Goal: Transaction & Acquisition: Purchase product/service

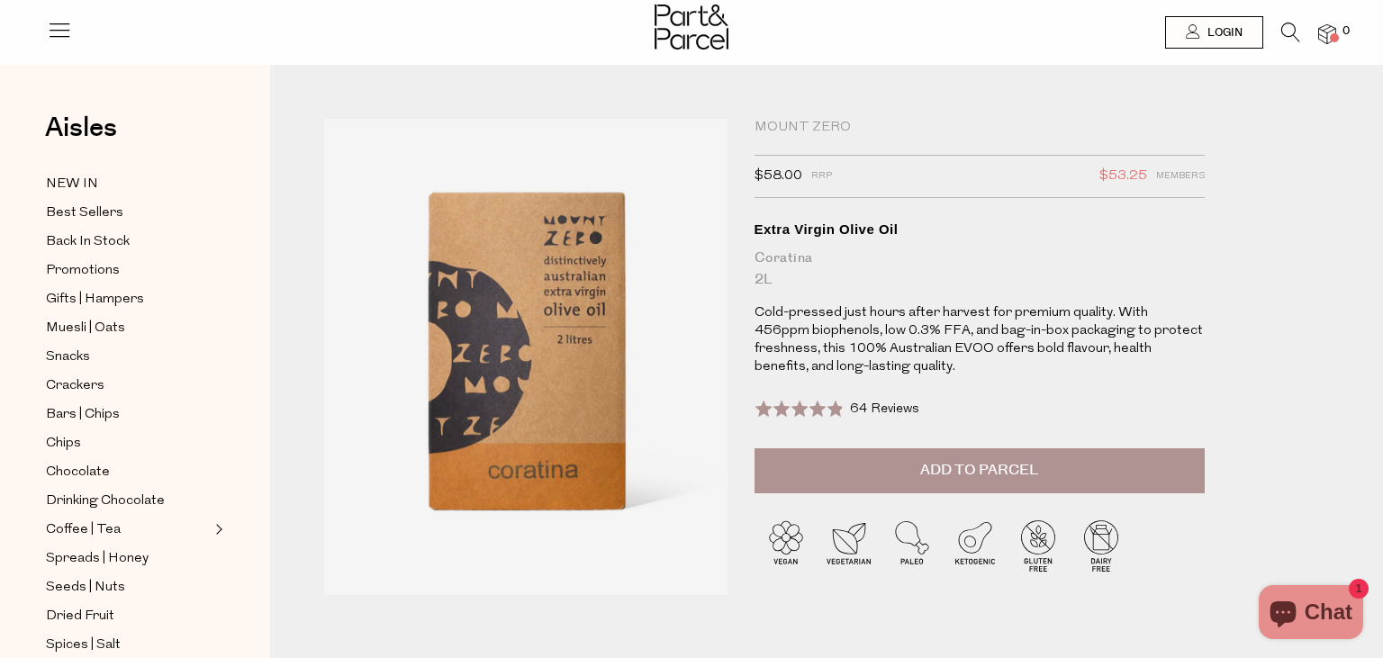
click at [932, 470] on span "Add to Parcel" at bounding box center [979, 470] width 118 height 21
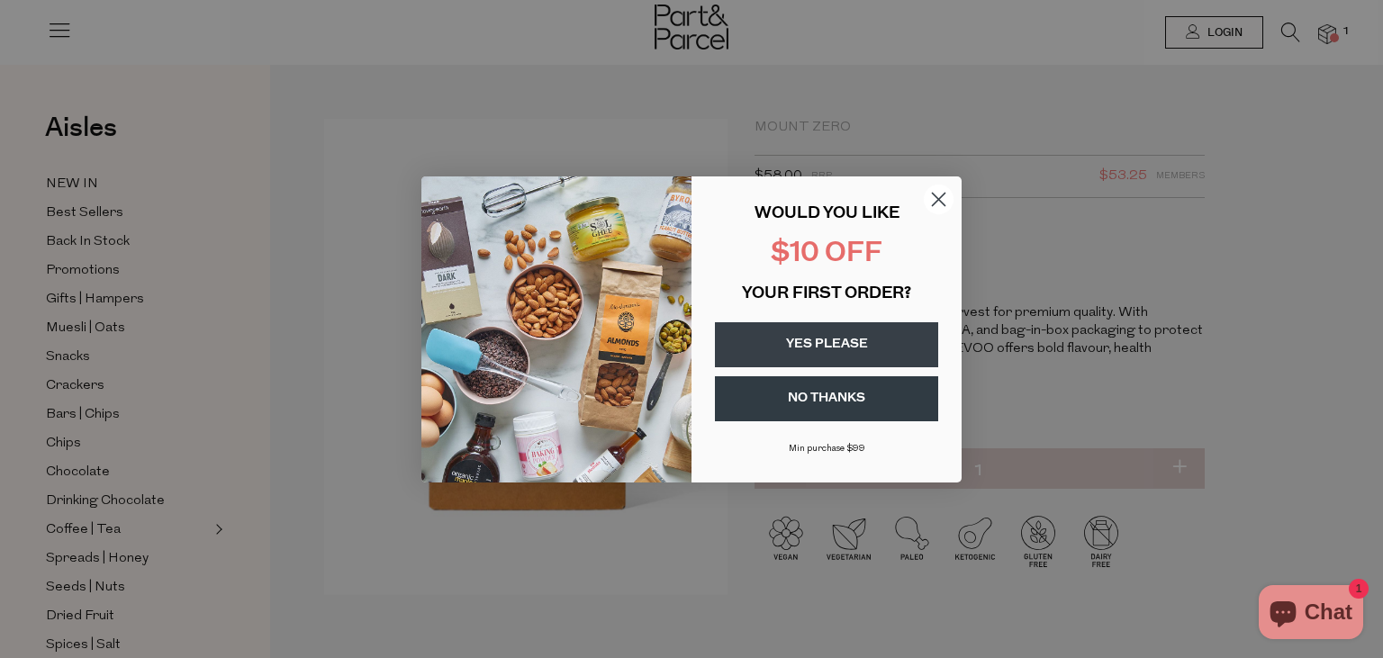
click at [819, 344] on button "YES PLEASE" at bounding box center [826, 344] width 223 height 45
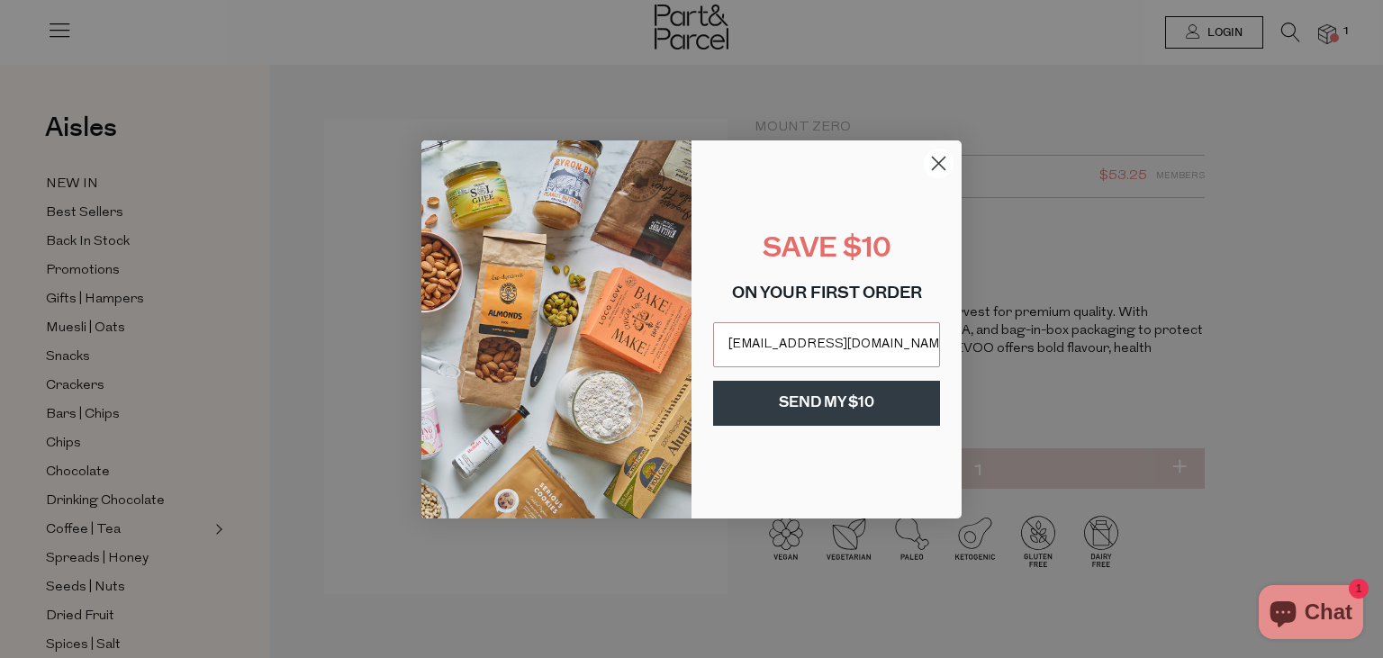
type input "neridalardner@gmail.com"
click at [834, 398] on button "SEND MY $10" at bounding box center [826, 403] width 227 height 45
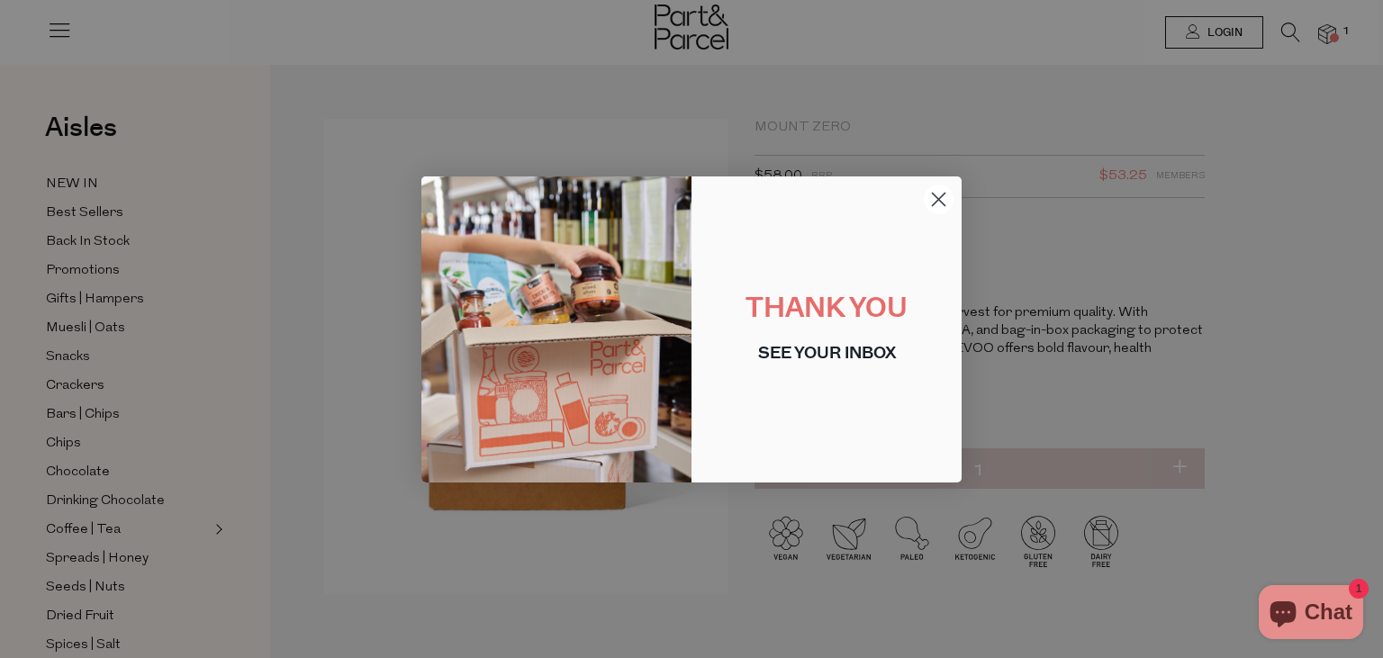
click at [937, 197] on icon "Close dialog" at bounding box center [939, 199] width 13 height 13
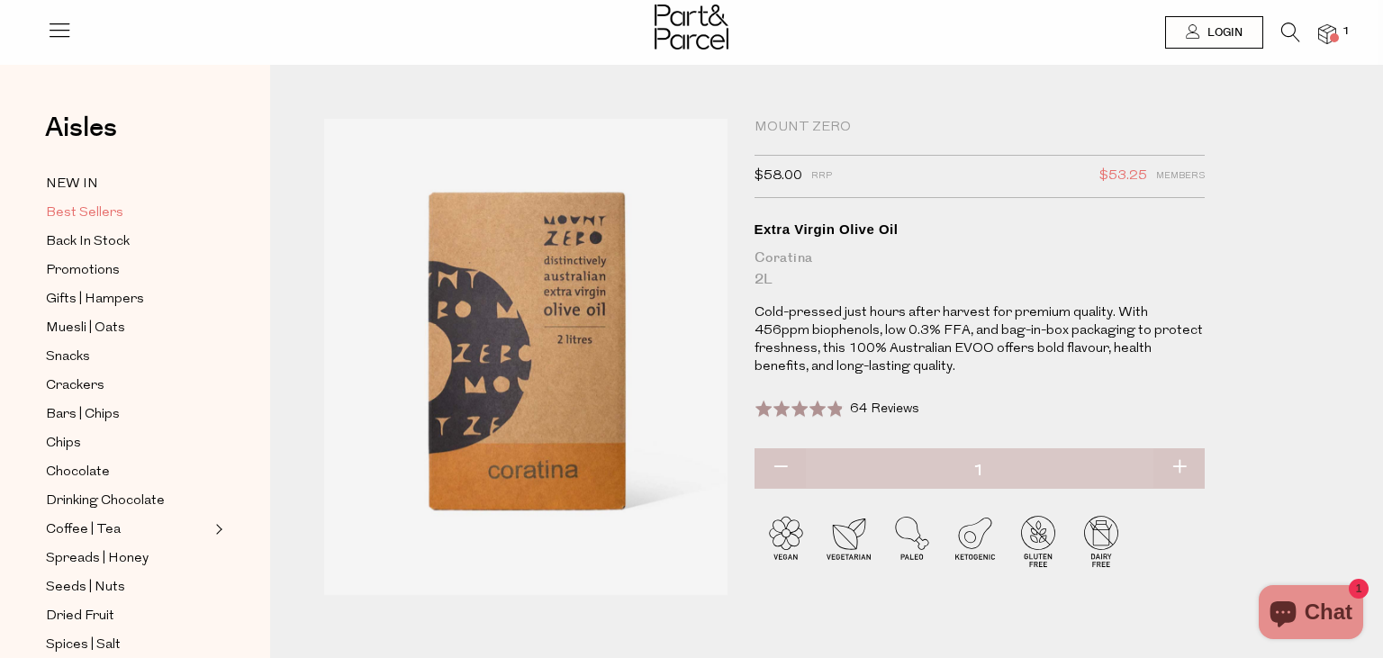
click at [91, 212] on span "Best Sellers" at bounding box center [84, 214] width 77 height 22
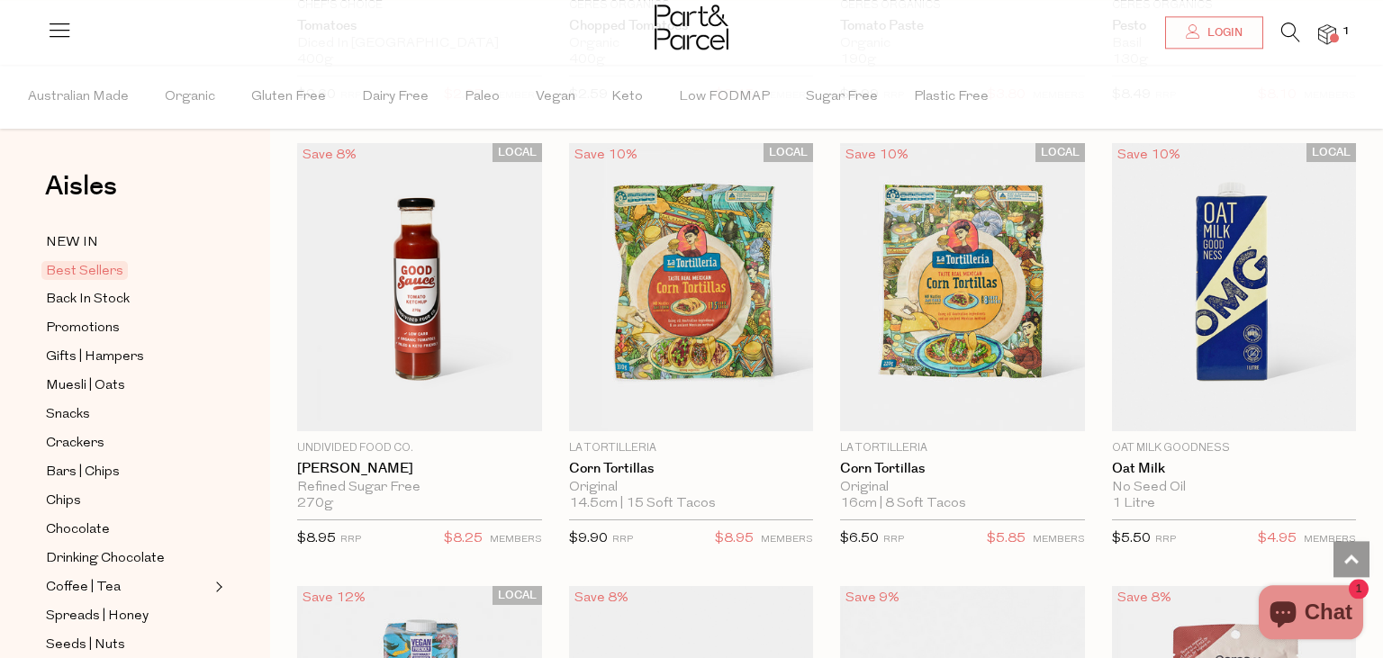
scroll to position [3232, 0]
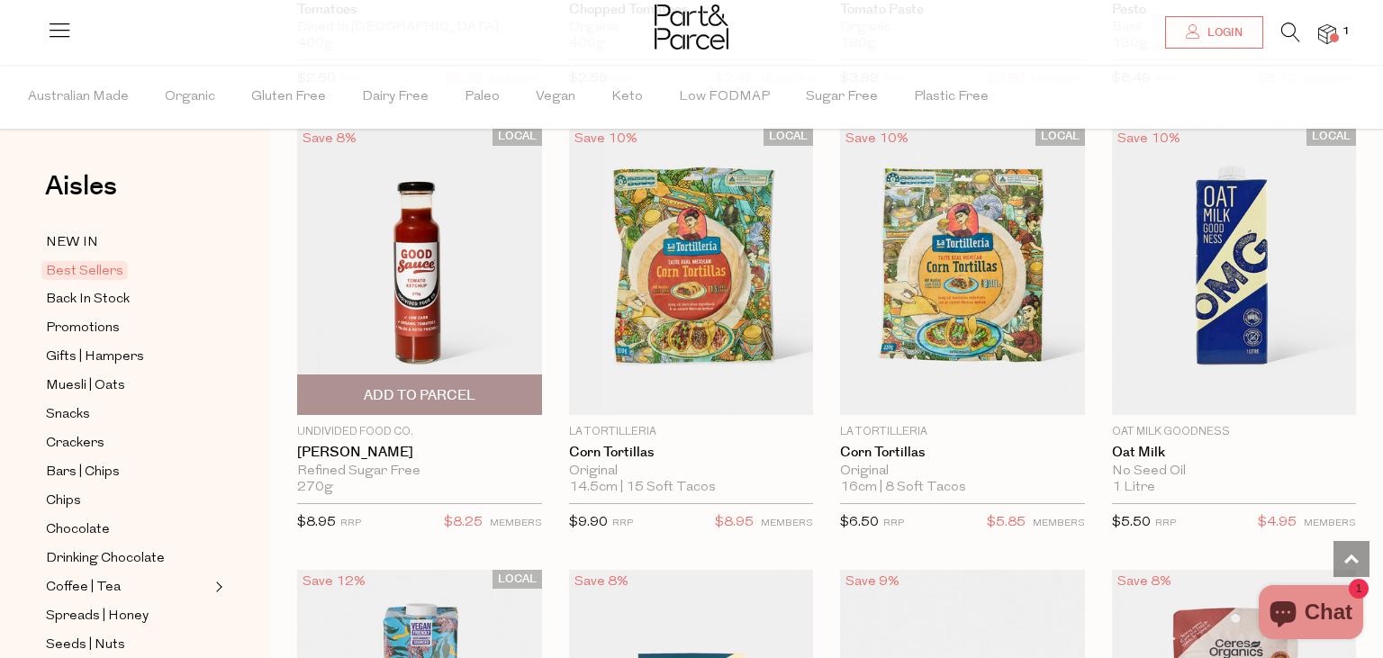
click at [423, 389] on span "Add To Parcel" at bounding box center [420, 395] width 112 height 19
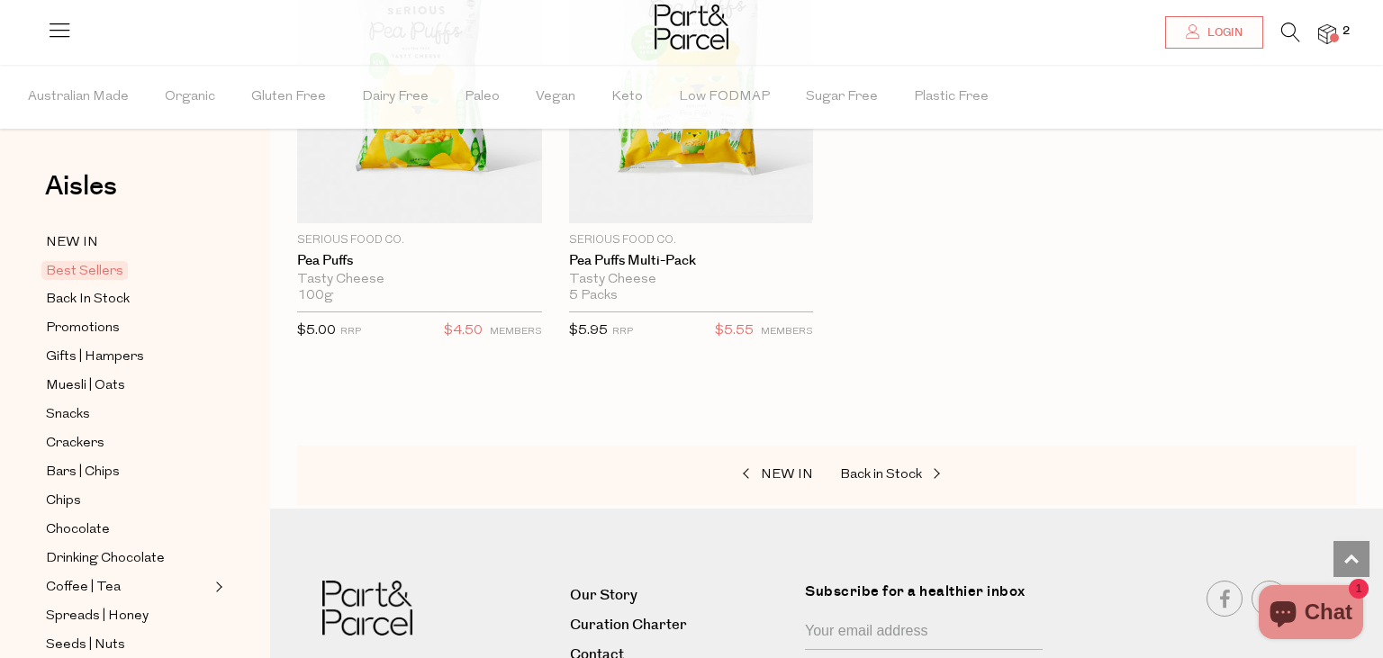
scroll to position [4896, 0]
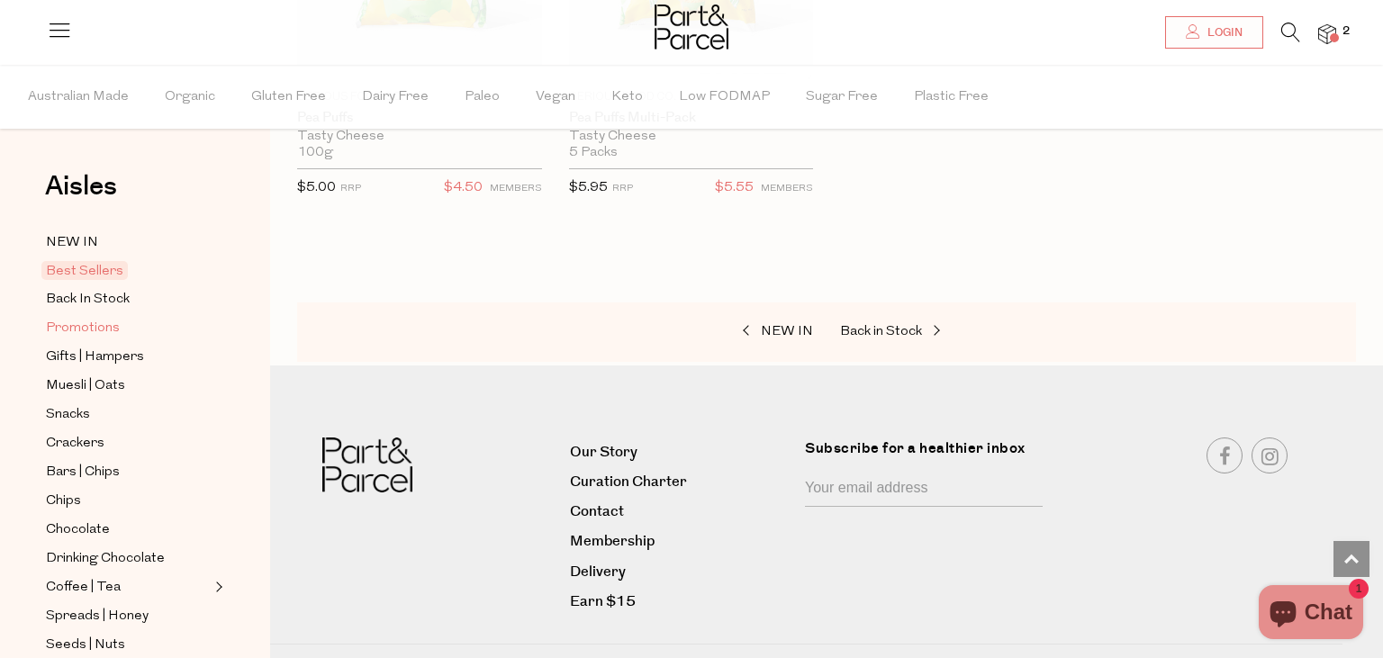
click at [85, 326] on span "Promotions" at bounding box center [83, 329] width 74 height 22
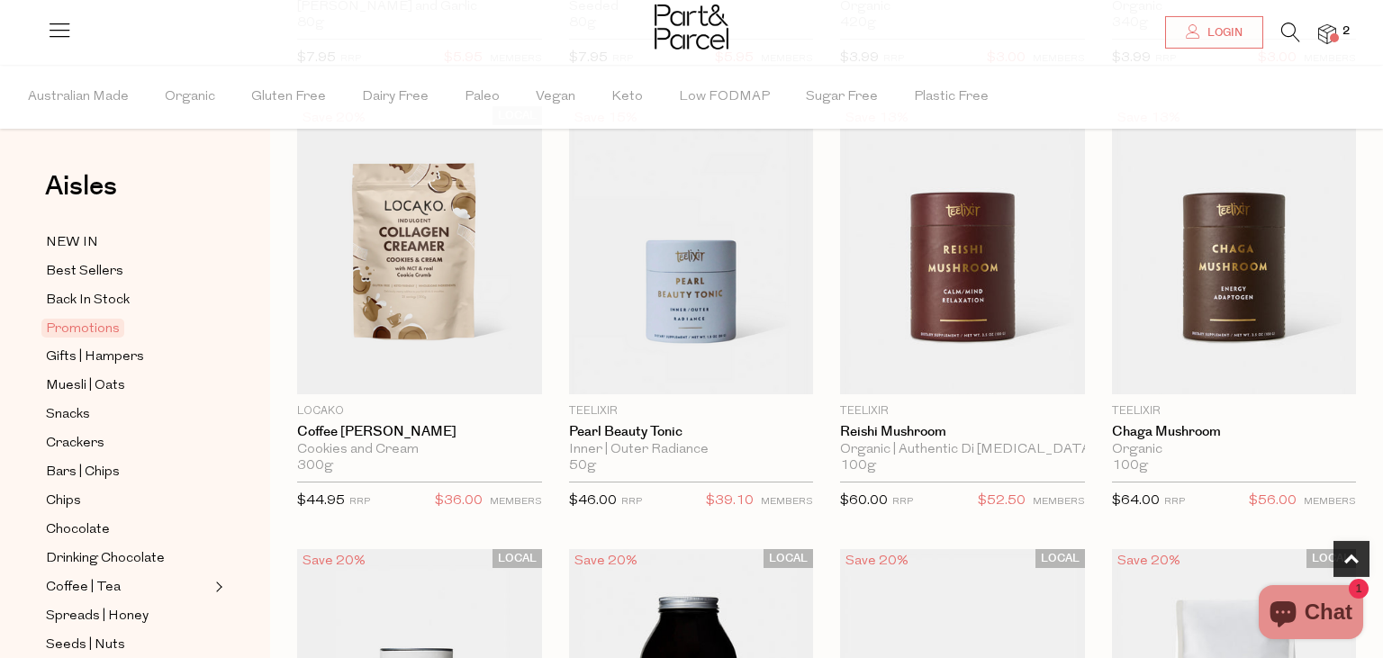
scroll to position [1045, 0]
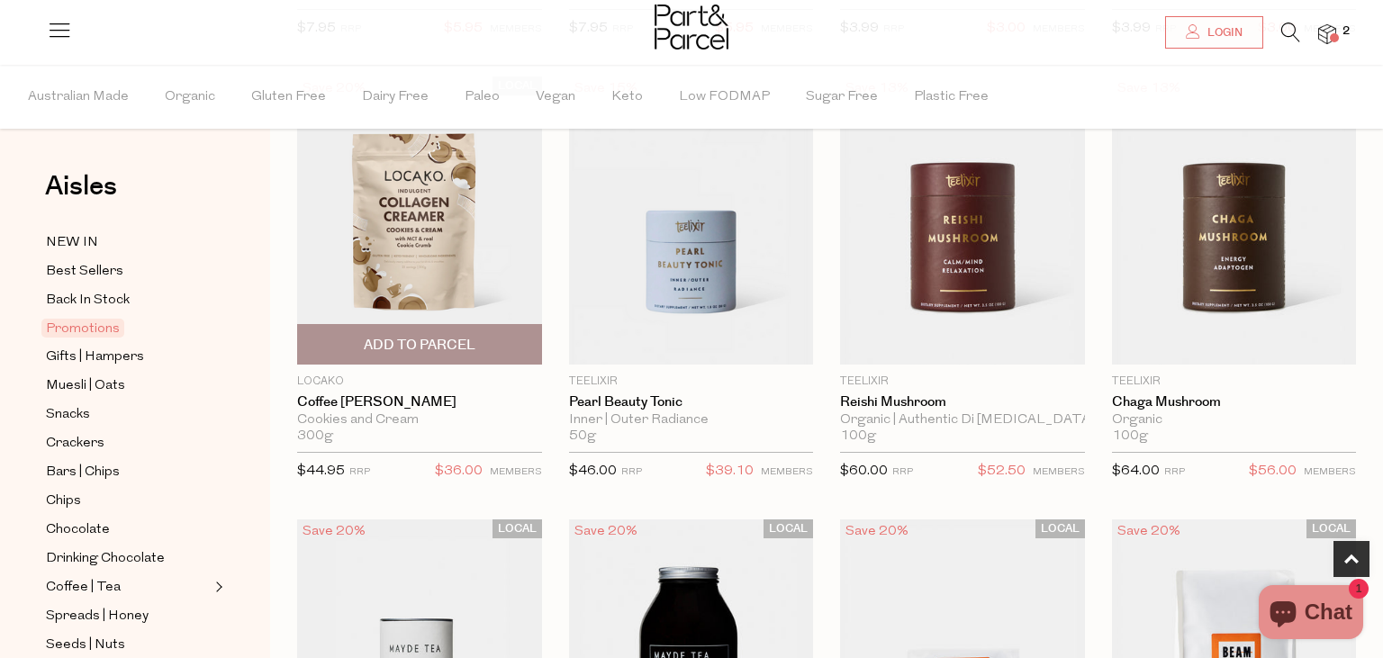
click at [415, 236] on img at bounding box center [419, 221] width 245 height 289
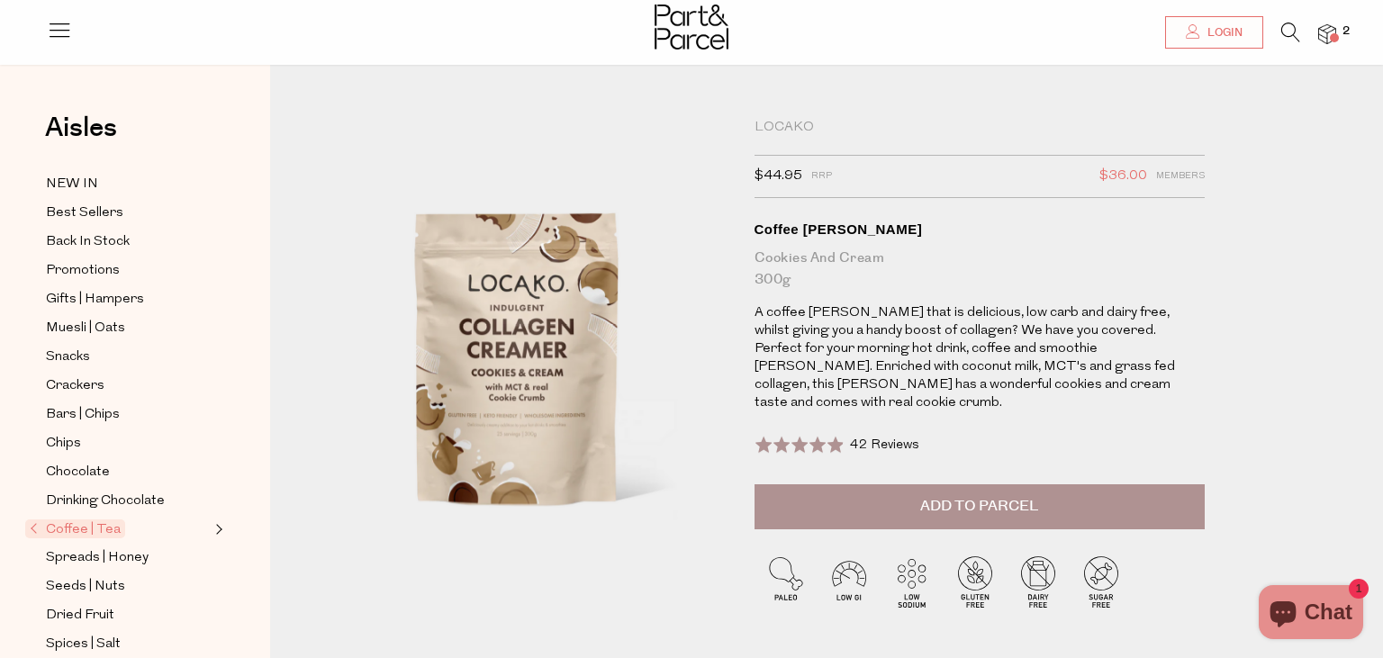
scroll to position [95, 0]
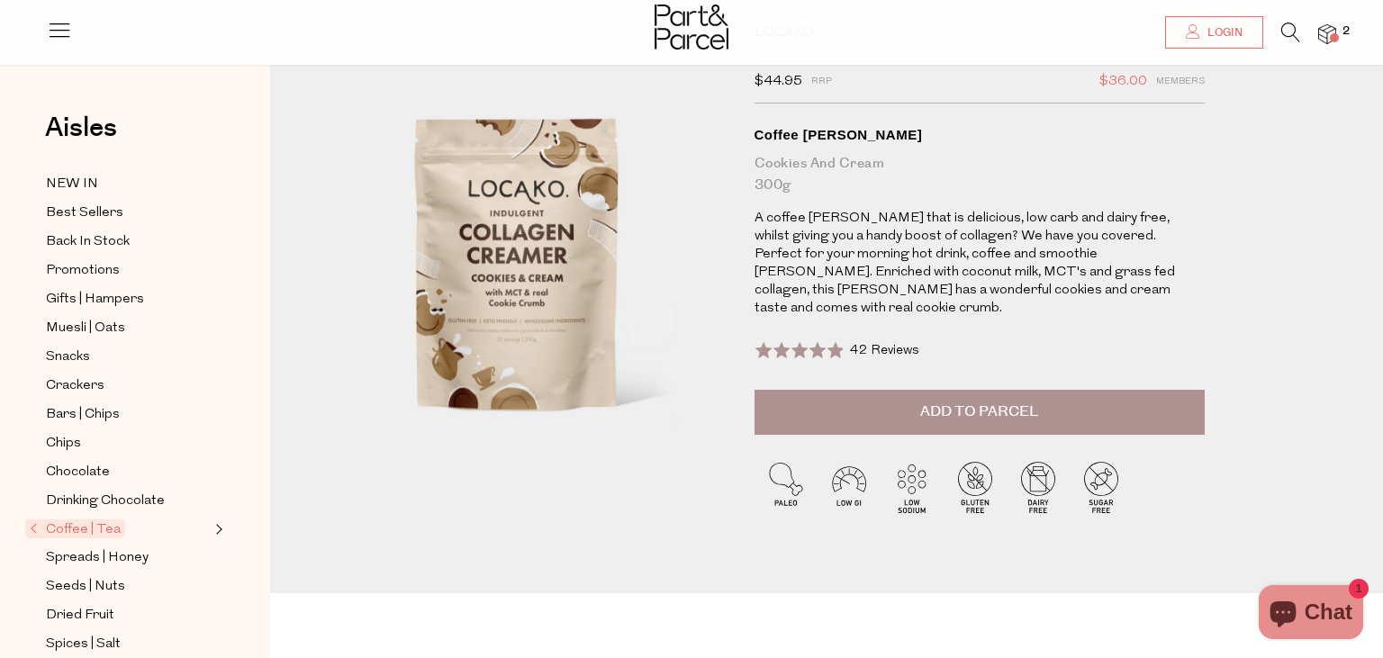
click at [974, 402] on span "Add to Parcel" at bounding box center [979, 412] width 118 height 21
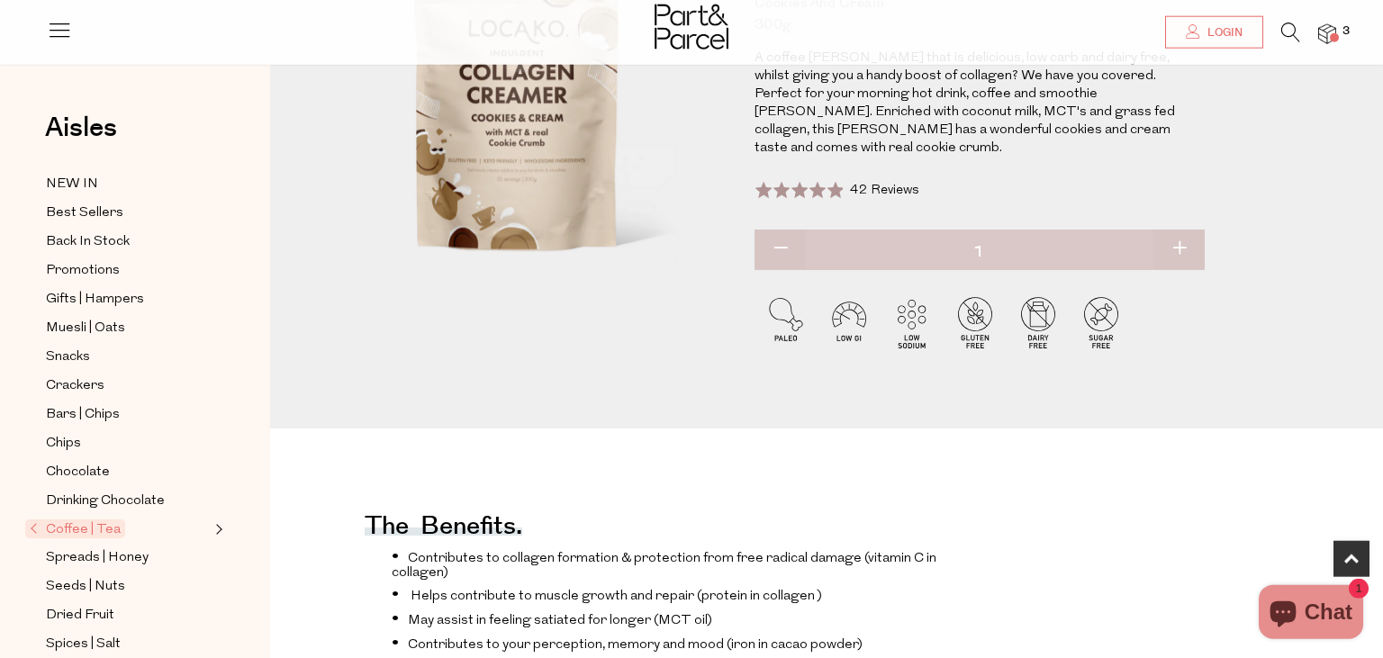
scroll to position [284, 0]
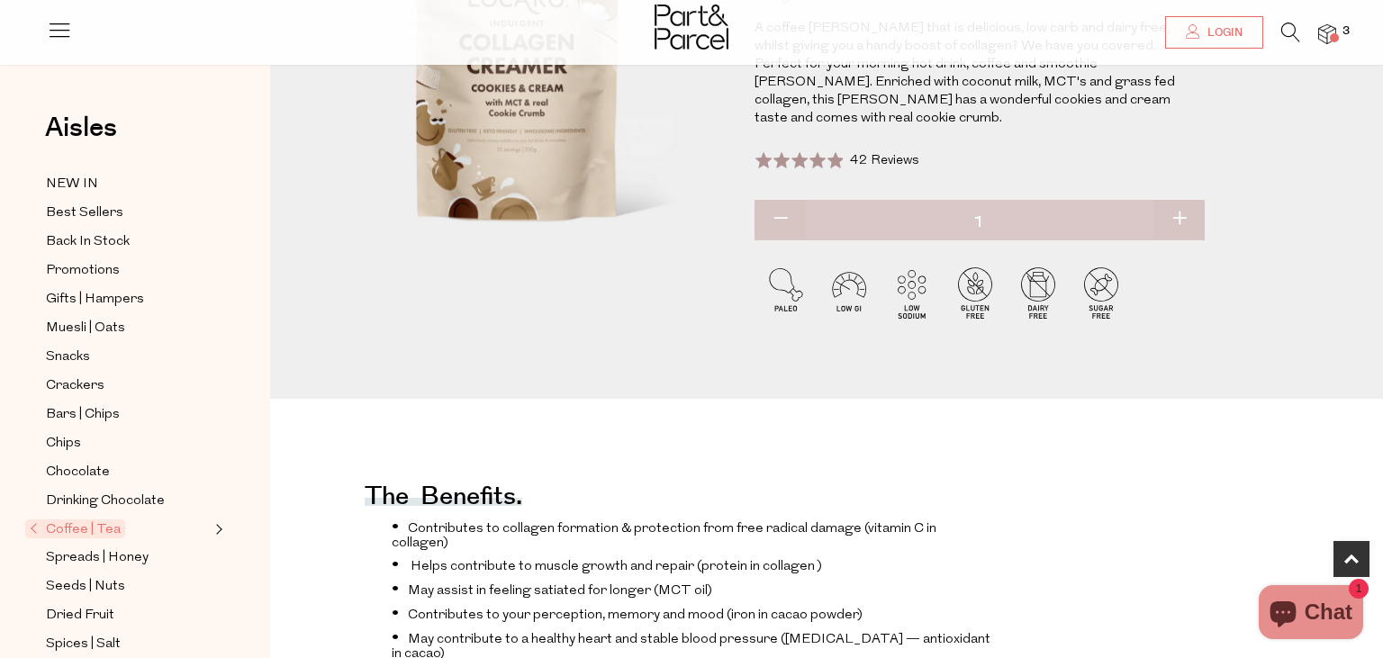
click at [872, 154] on span "42 Reviews" at bounding box center [884, 161] width 69 height 14
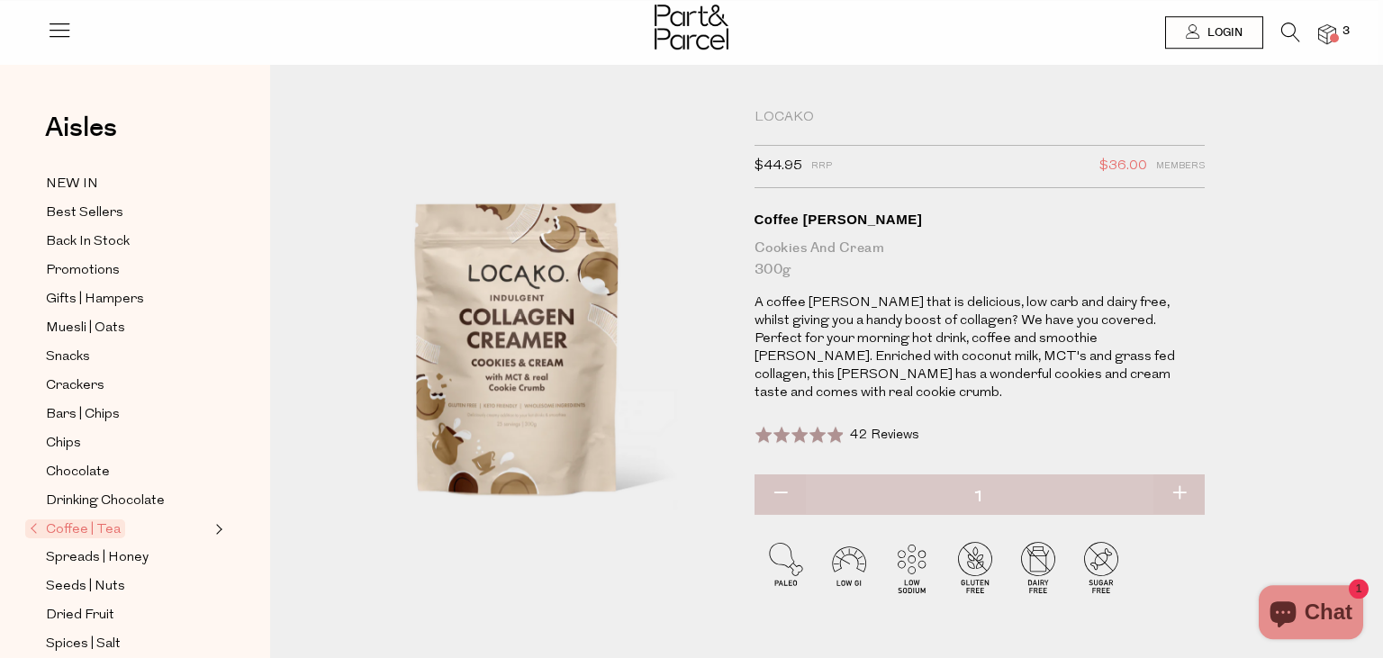
scroll to position [0, 0]
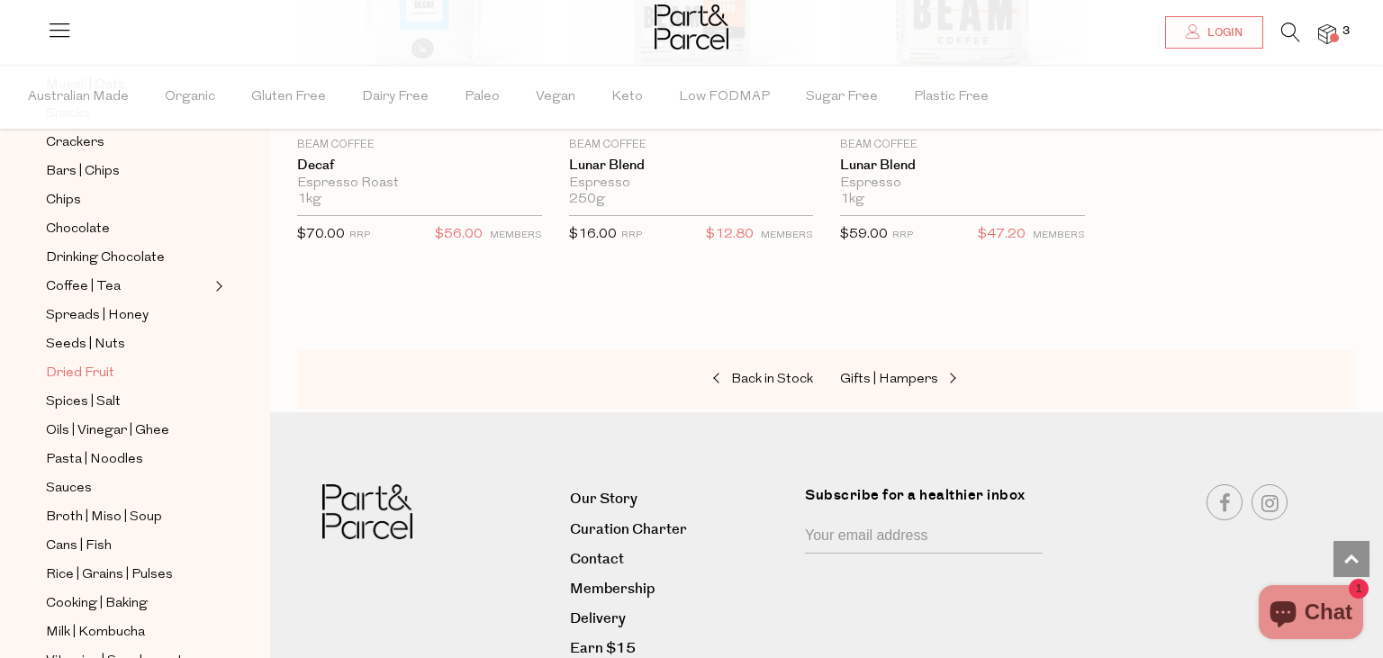
scroll to position [449, 0]
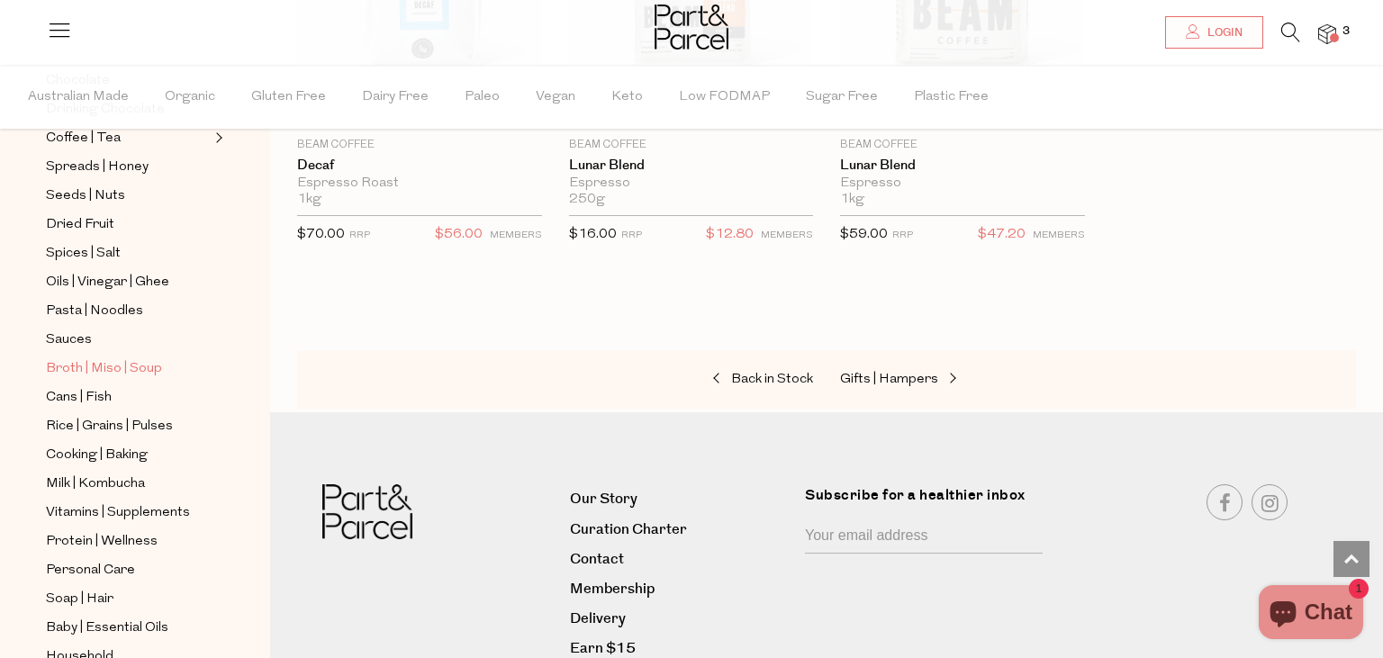
click at [103, 358] on span "Broth | Miso | Soup" at bounding box center [104, 369] width 116 height 22
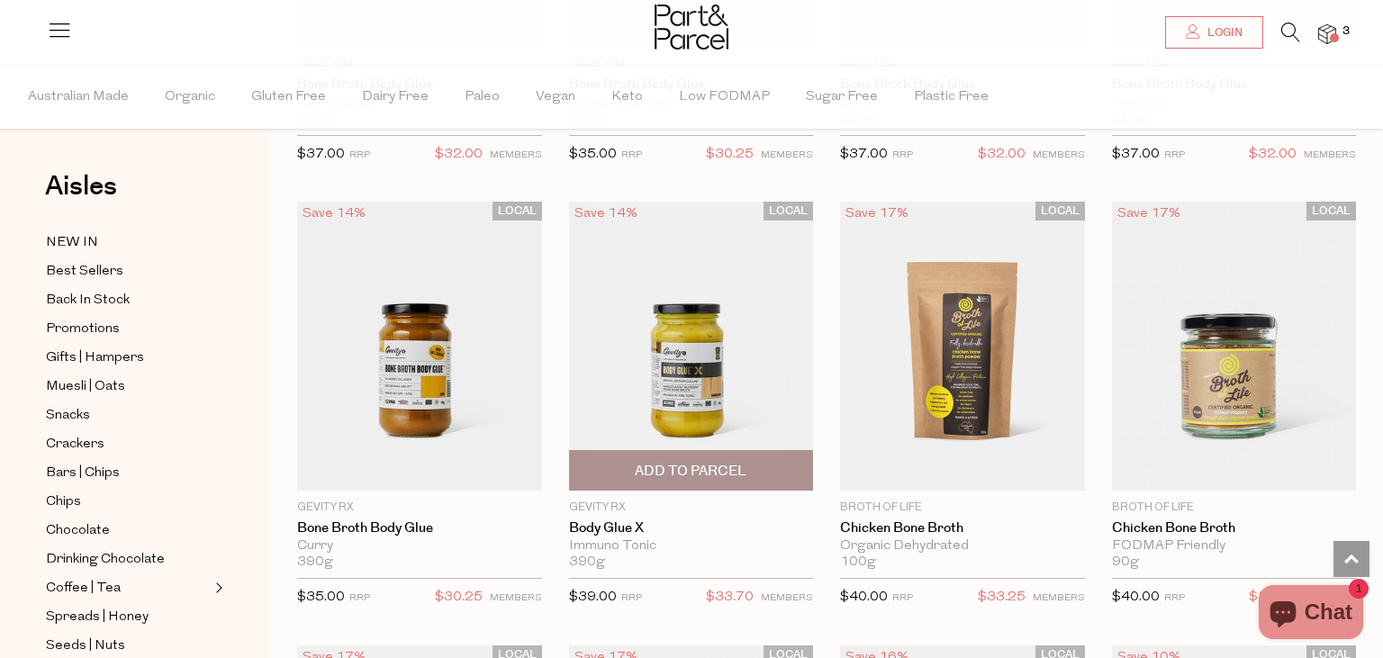
scroll to position [1901, 0]
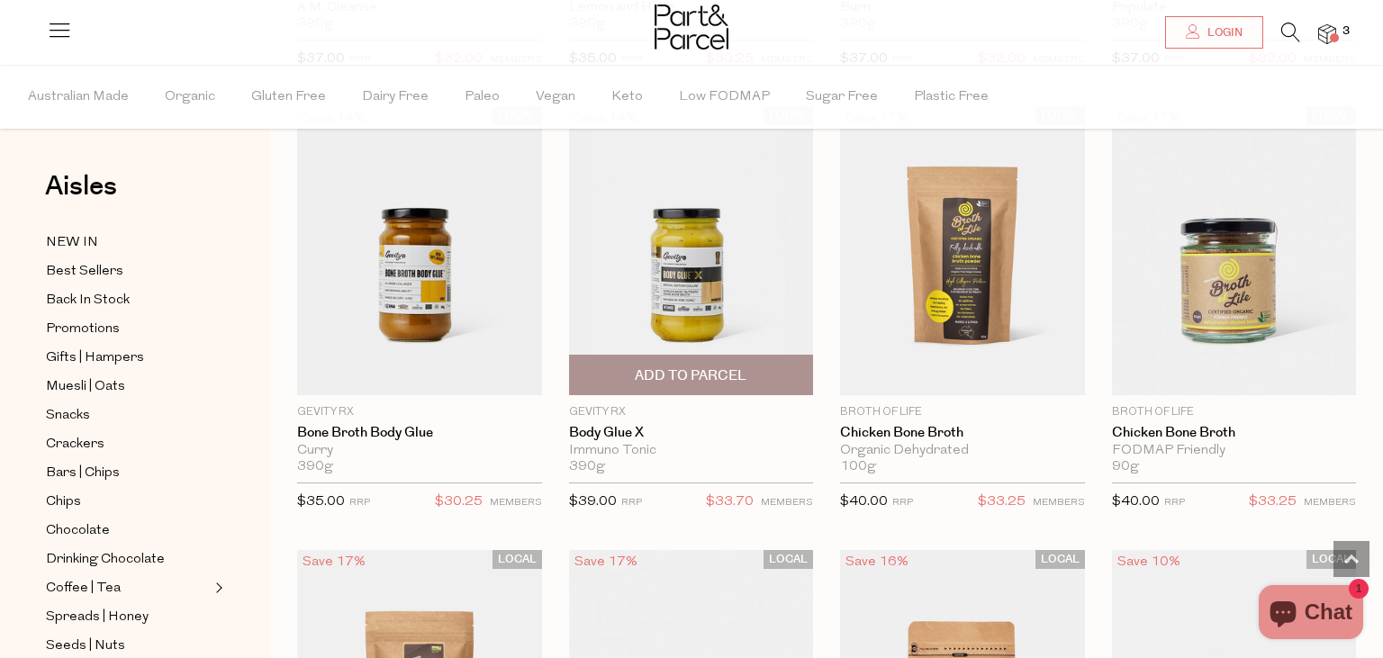
click at [702, 366] on span "Add To Parcel" at bounding box center [691, 375] width 112 height 19
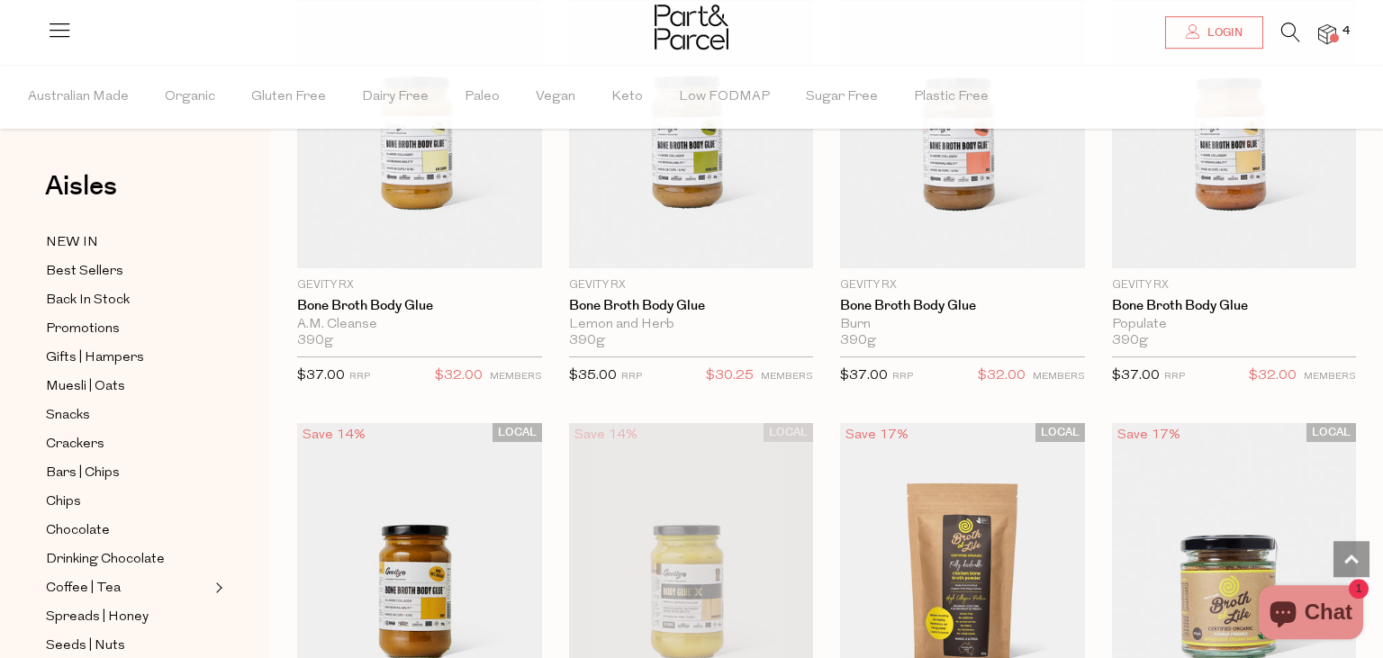
scroll to position [1521, 0]
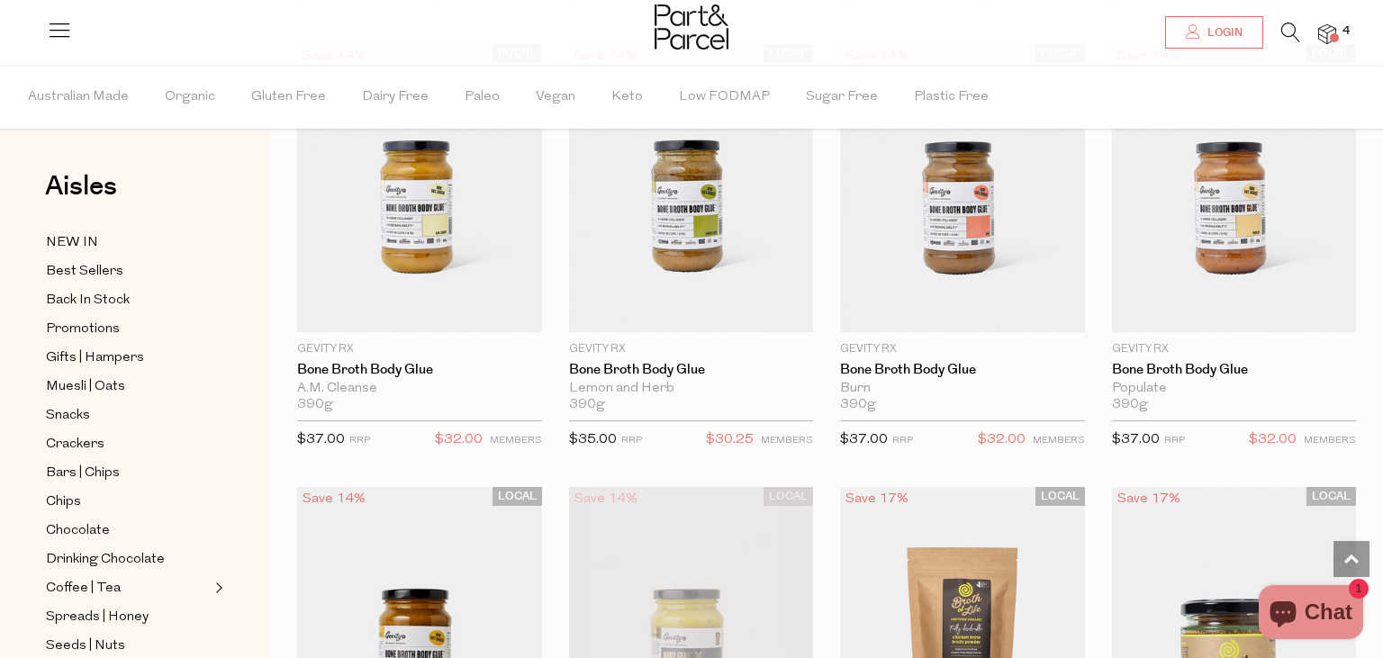
click at [1333, 34] on span at bounding box center [1334, 37] width 9 height 9
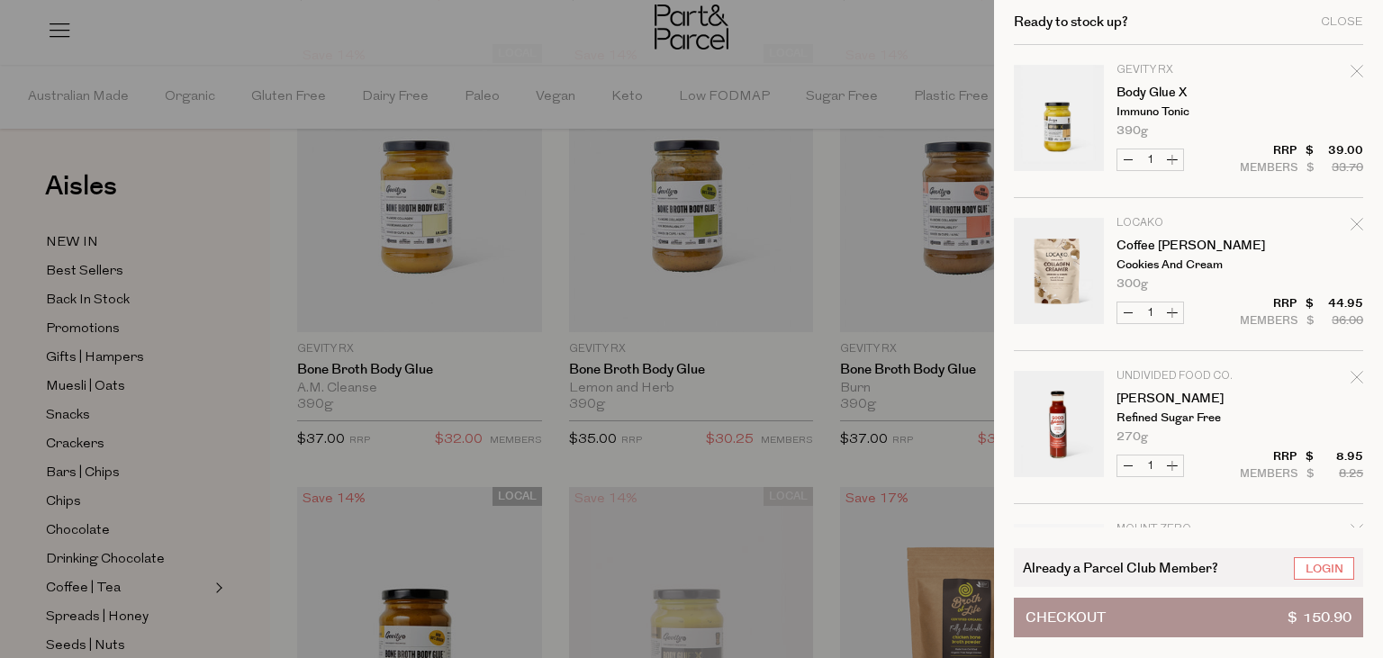
click at [1086, 618] on span "Checkout" at bounding box center [1065, 618] width 80 height 38
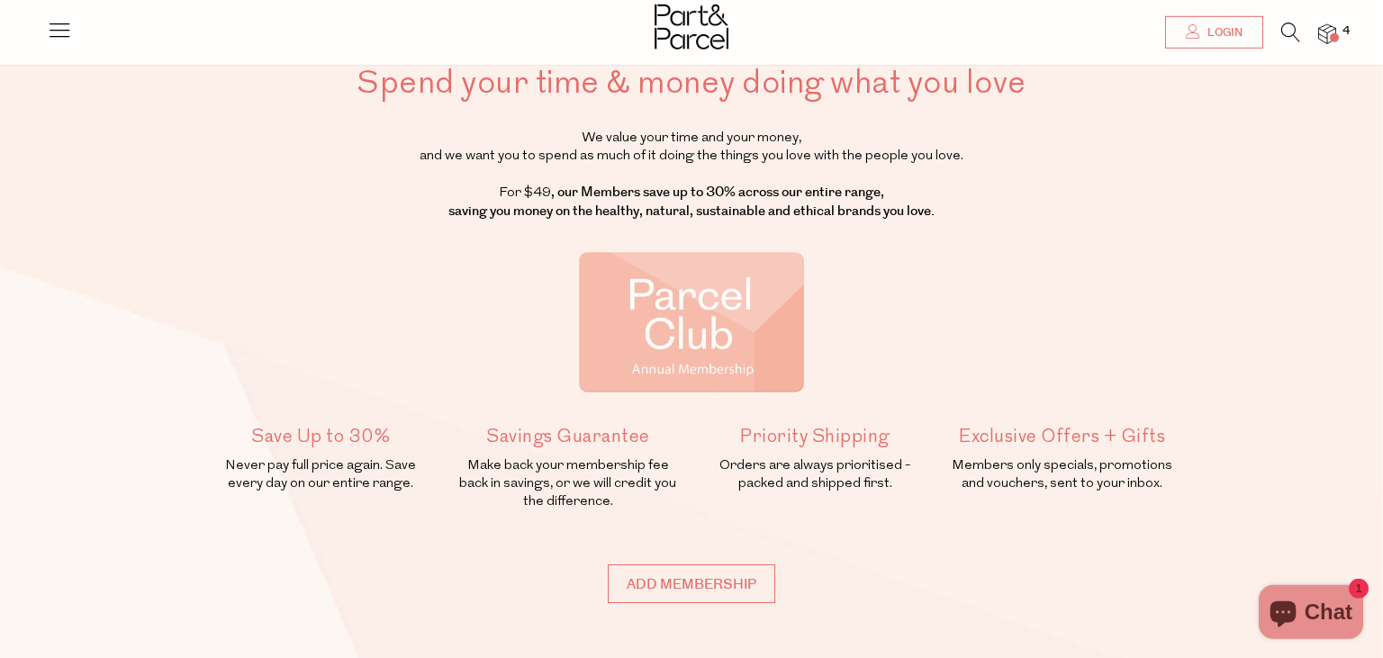
scroll to position [190, 0]
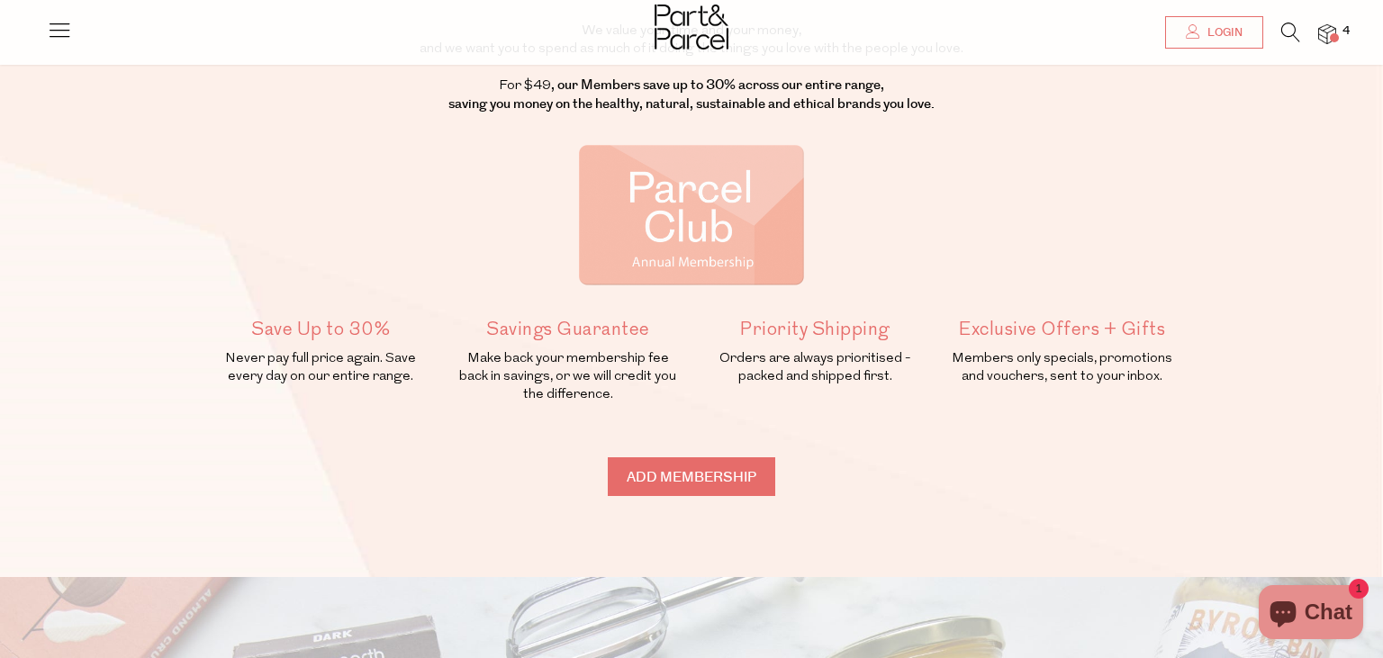
click at [672, 470] on input "Add membership" at bounding box center [691, 476] width 167 height 39
type input "ADDED"
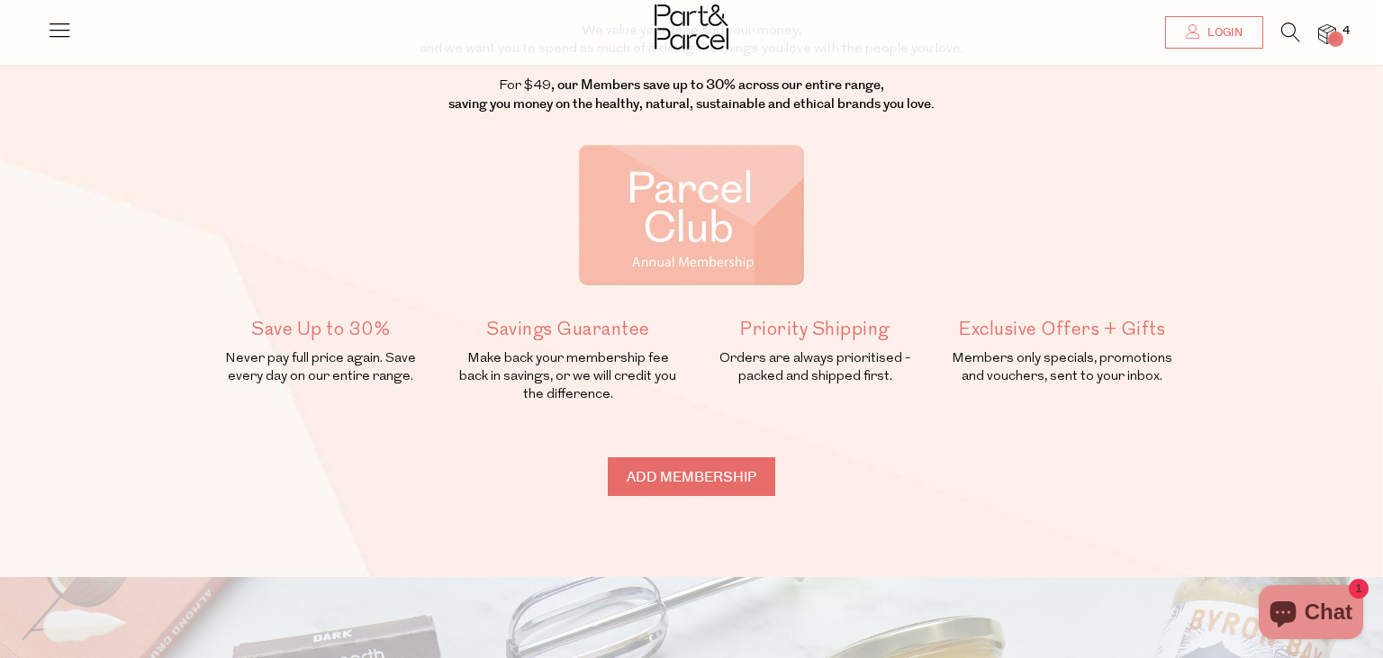
type input "ADDED"
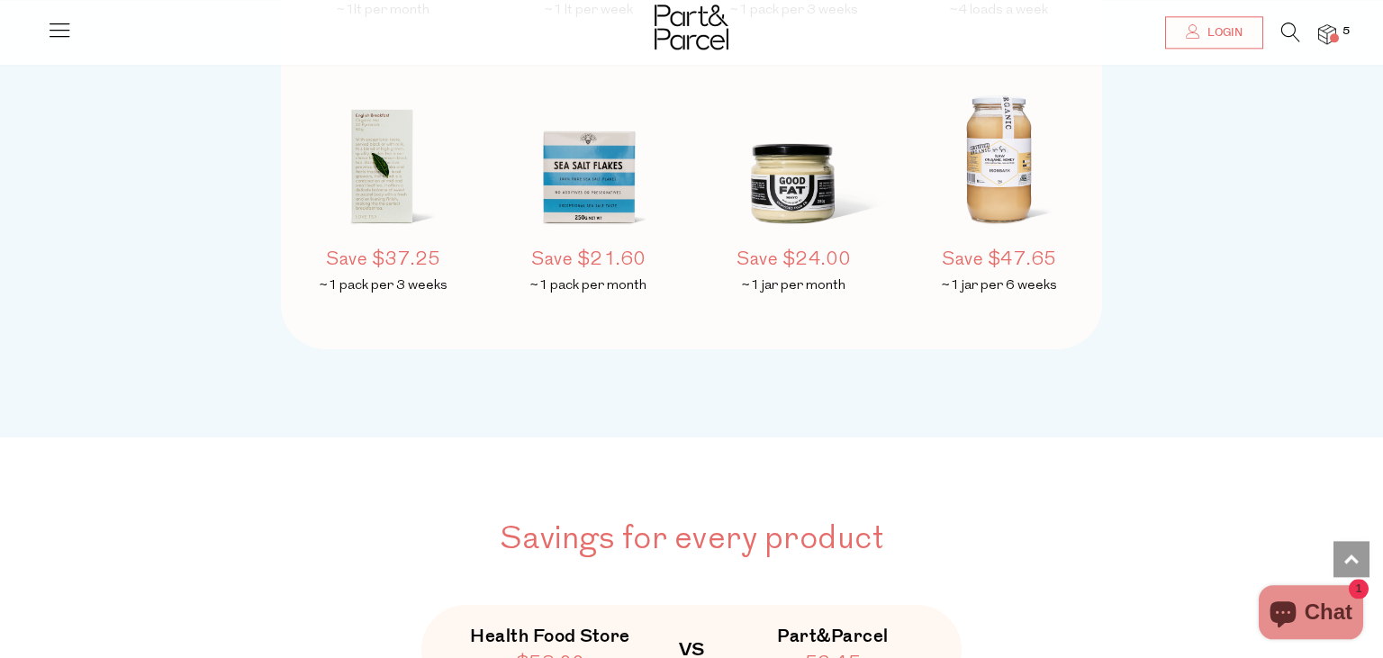
scroll to position [1806, 0]
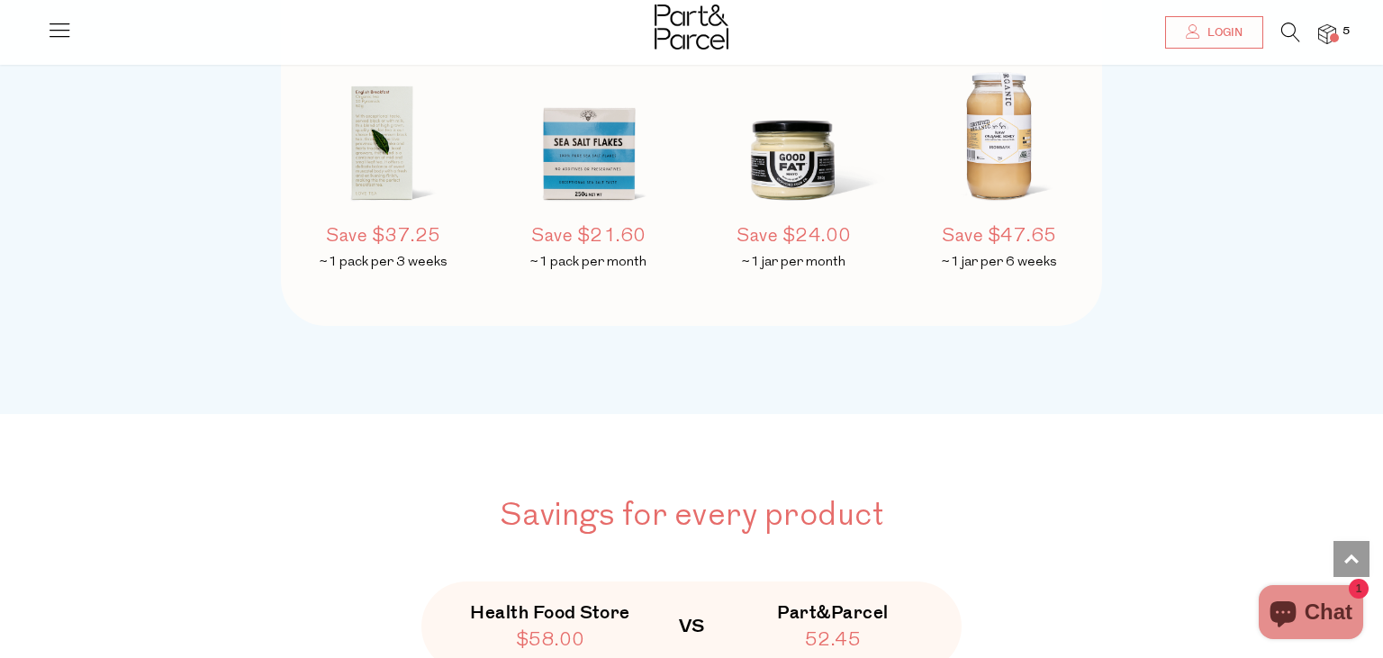
click at [562, 234] on h5 "Save $21.60" at bounding box center [588, 236] width 189 height 27
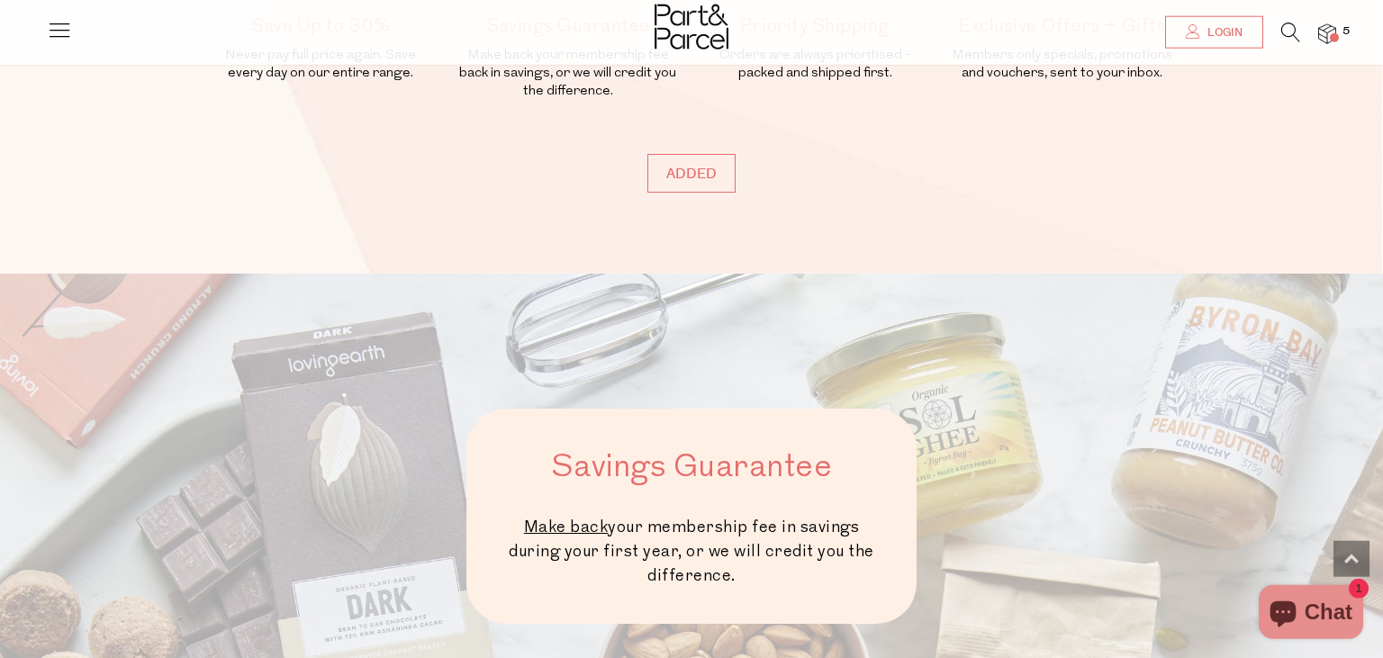
scroll to position [475, 0]
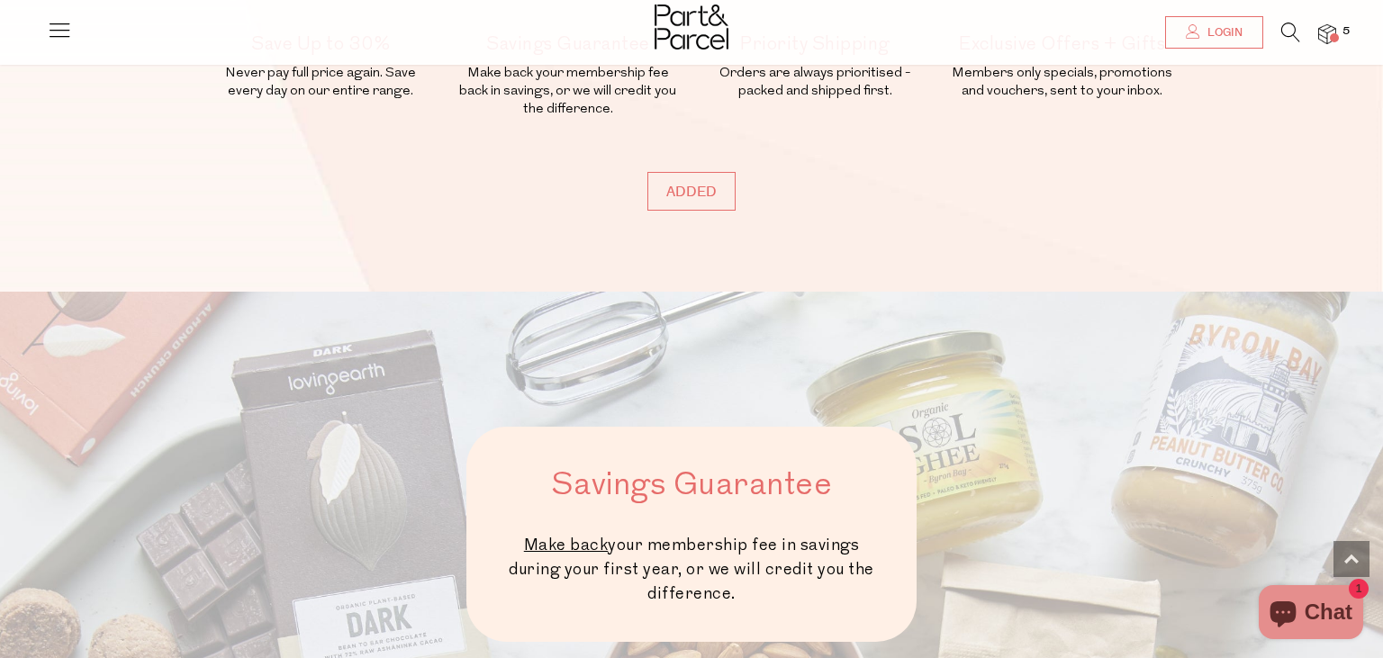
click at [1329, 37] on img at bounding box center [1327, 34] width 18 height 21
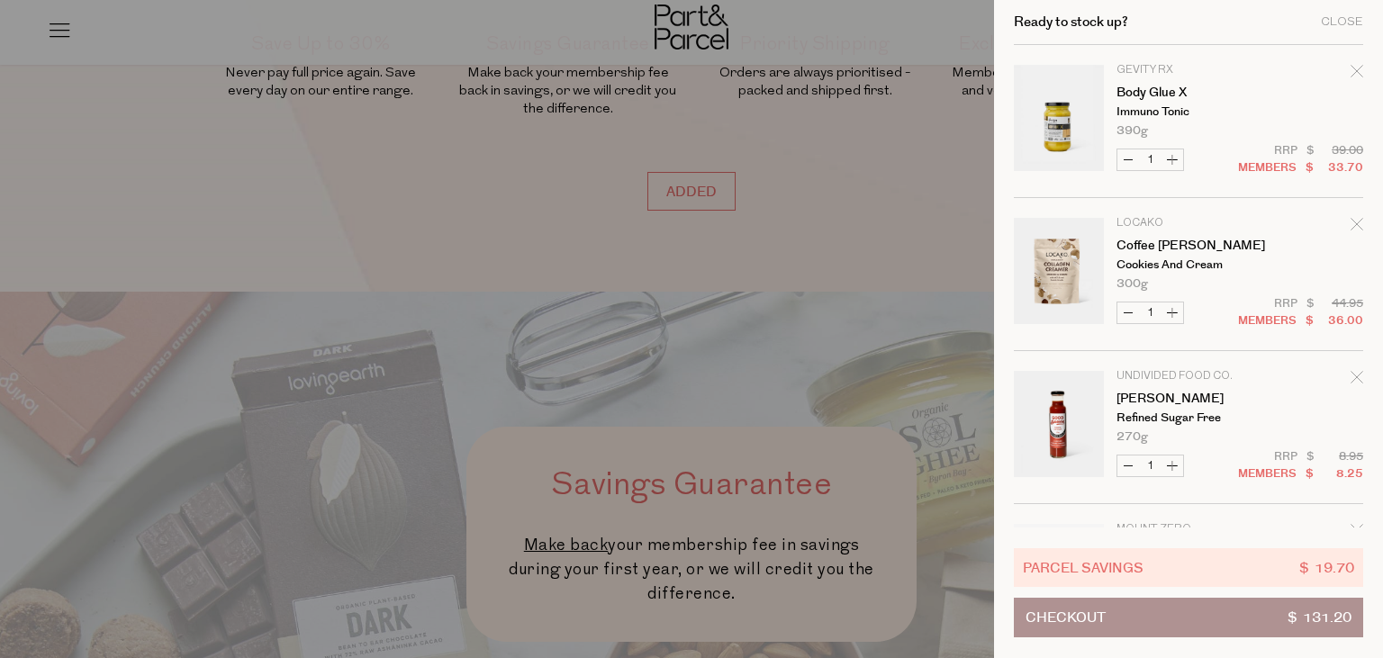
click at [474, 170] on div at bounding box center [691, 329] width 1383 height 658
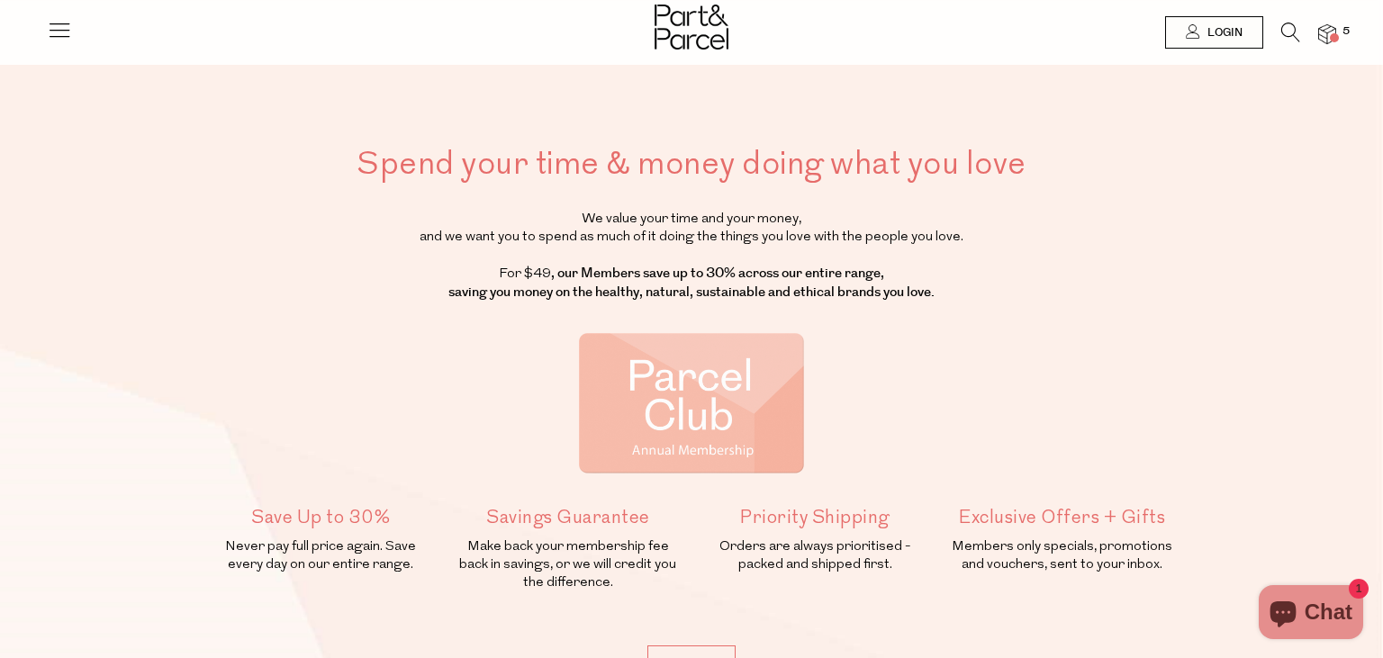
scroll to position [0, 0]
click at [54, 30] on icon at bounding box center [59, 29] width 25 height 25
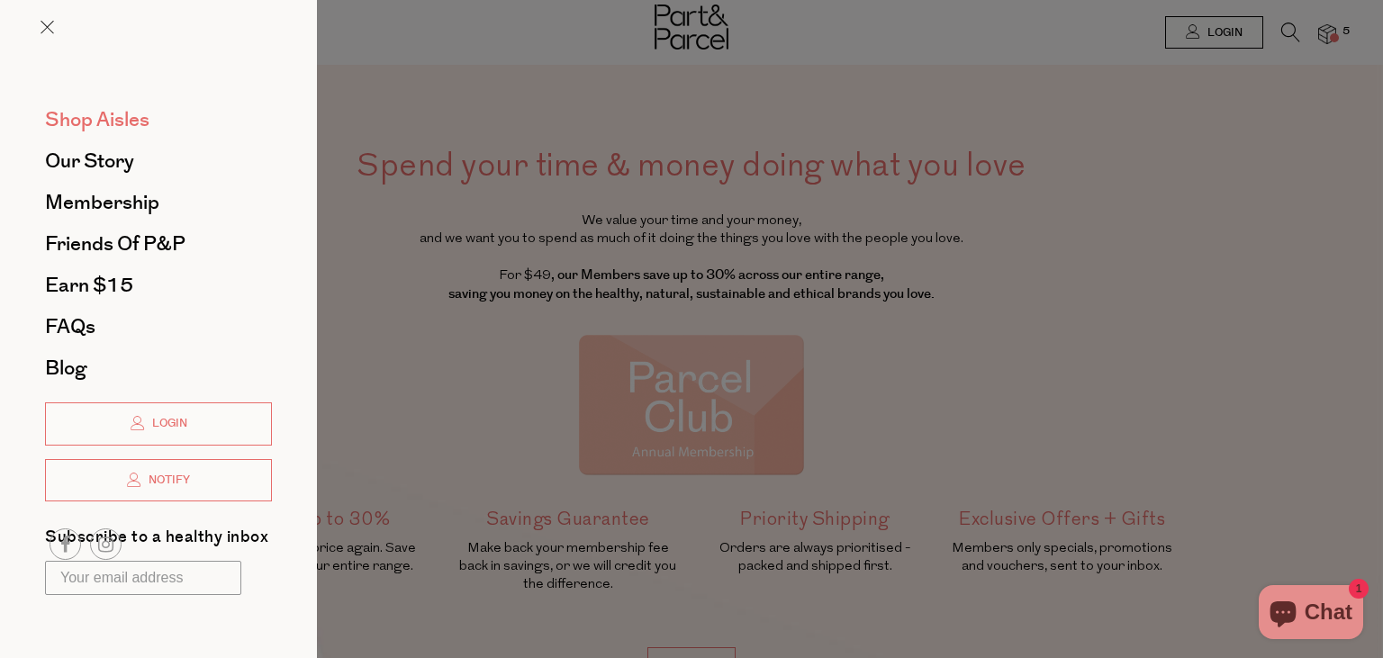
click at [126, 119] on span "Shop Aisles" at bounding box center [97, 119] width 104 height 29
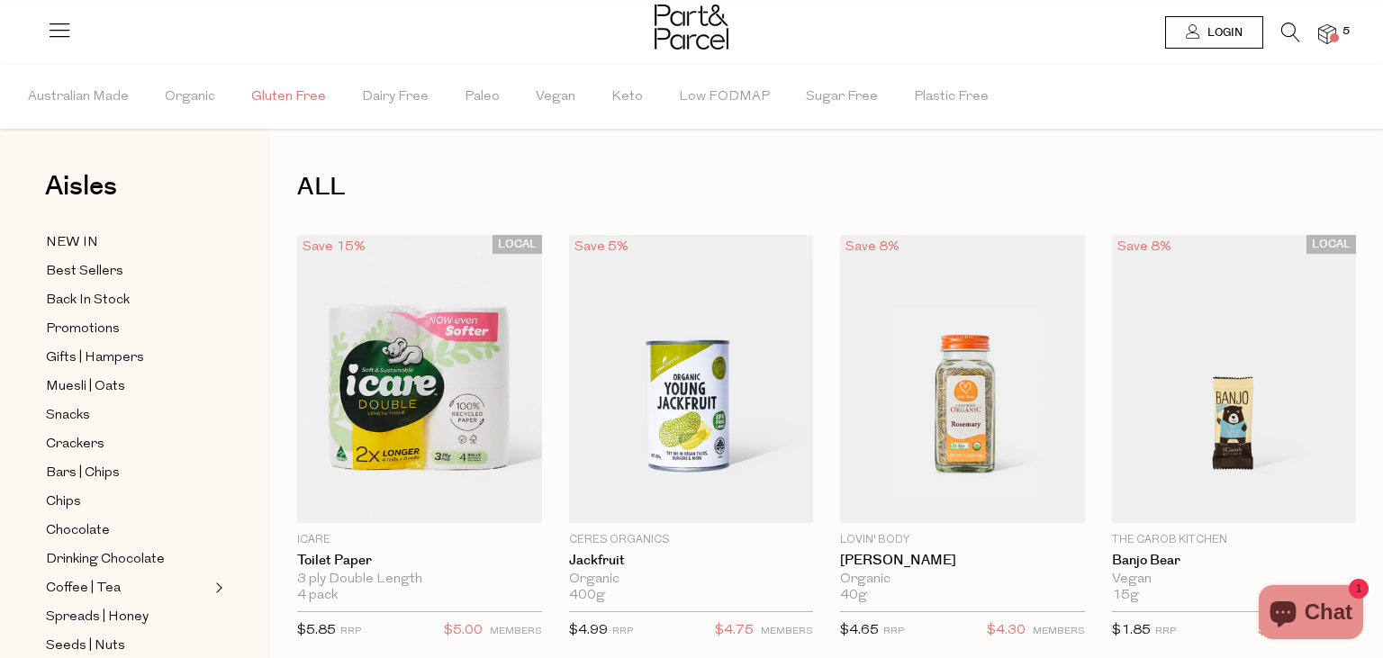
click at [266, 99] on span "Gluten Free" at bounding box center [288, 97] width 75 height 63
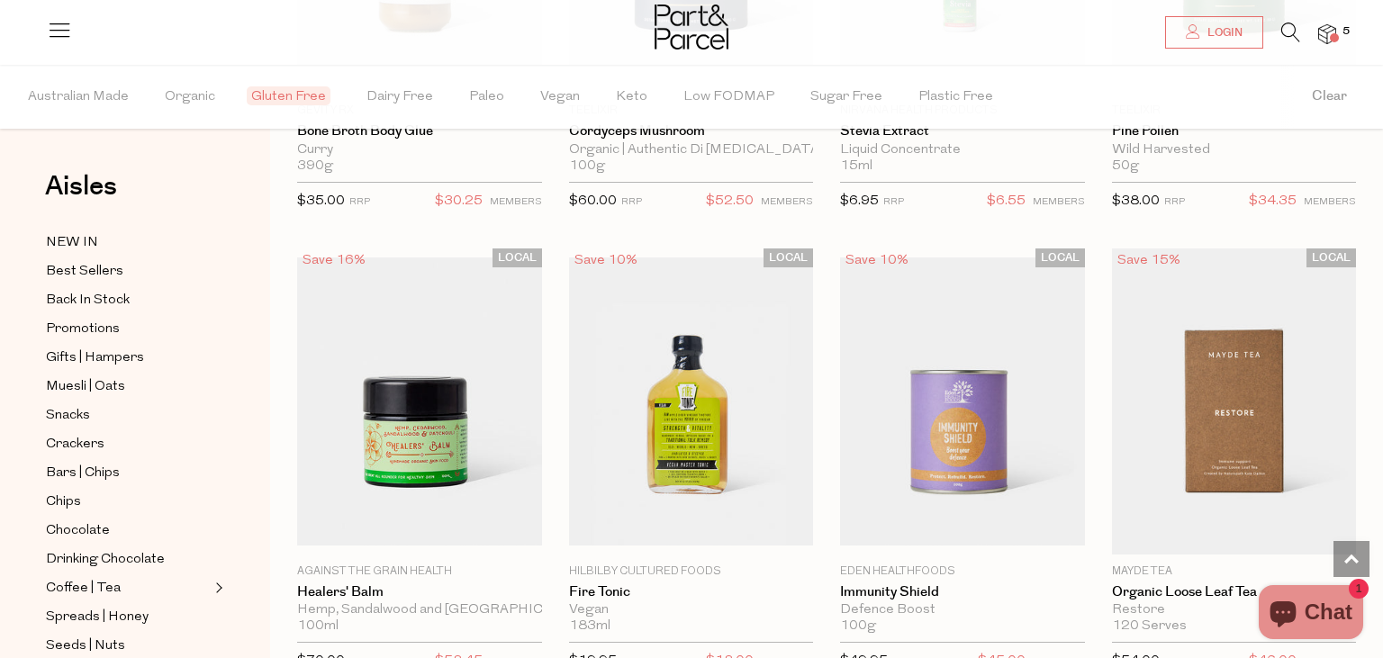
scroll to position [3984, 0]
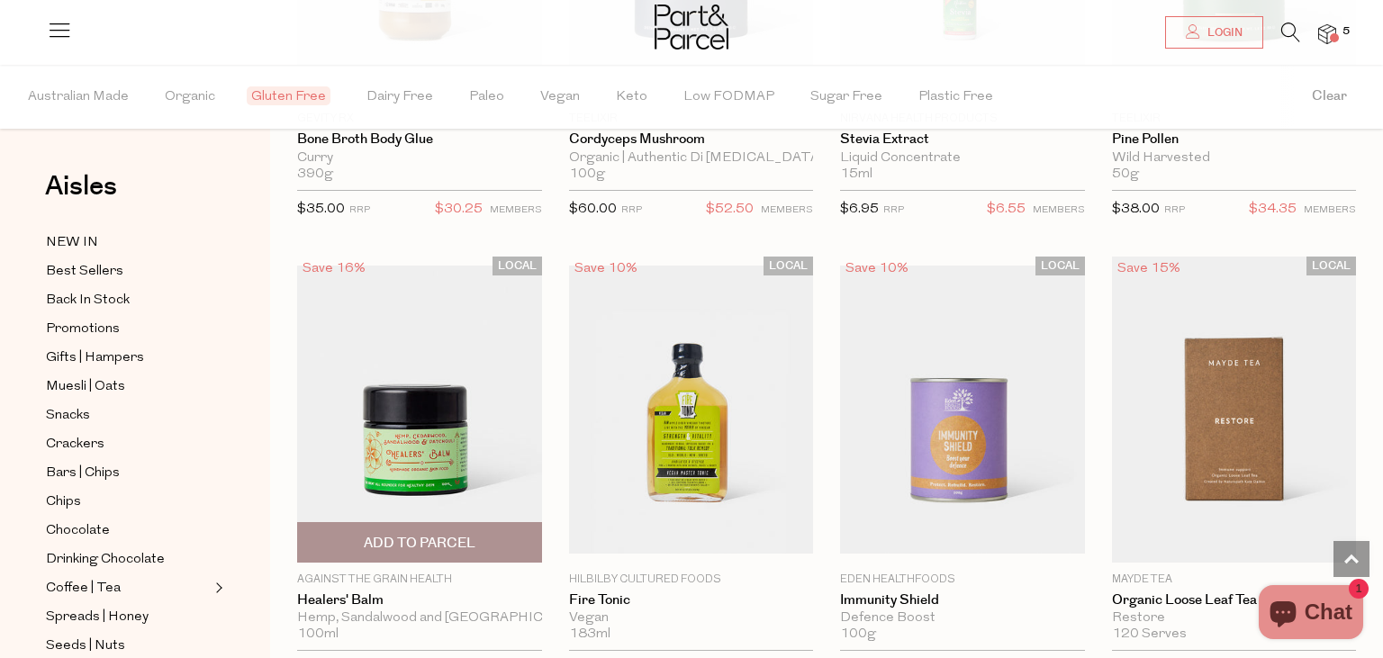
click at [405, 411] on img at bounding box center [419, 410] width 245 height 289
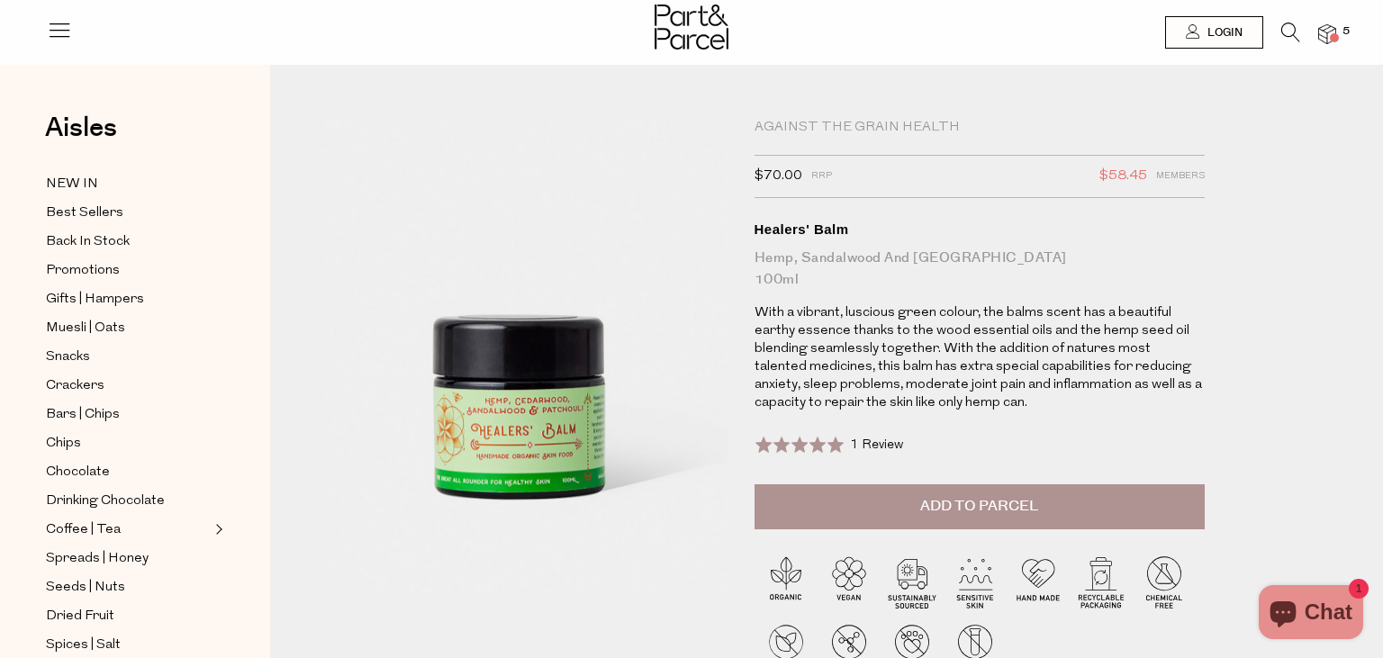
click at [949, 506] on span "Add to Parcel" at bounding box center [979, 506] width 118 height 21
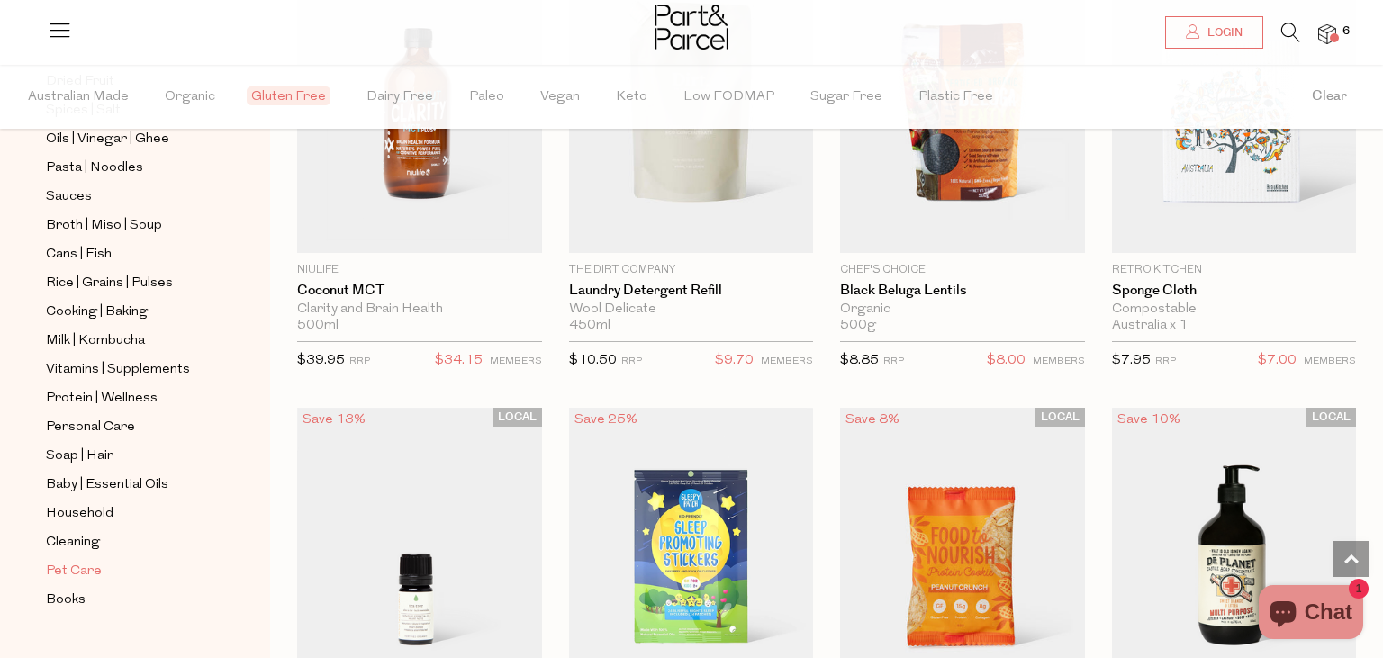
scroll to position [606, 0]
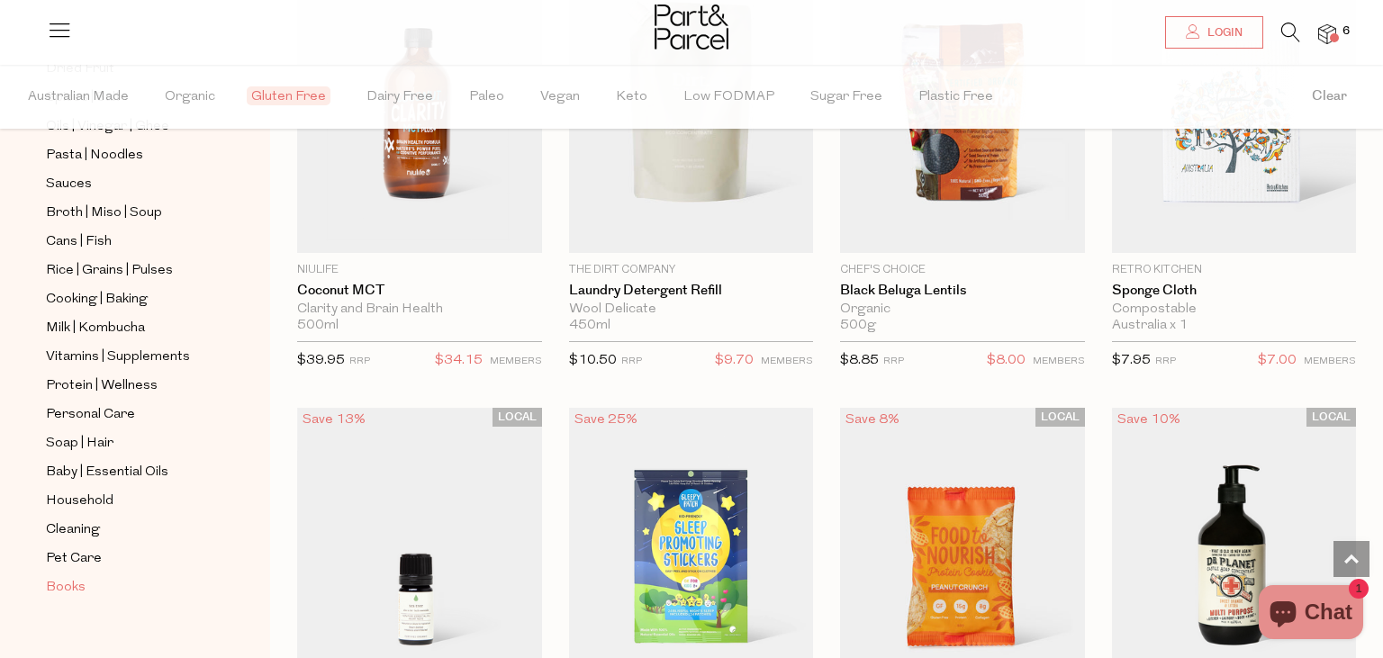
click at [59, 577] on span "Books" at bounding box center [66, 588] width 40 height 22
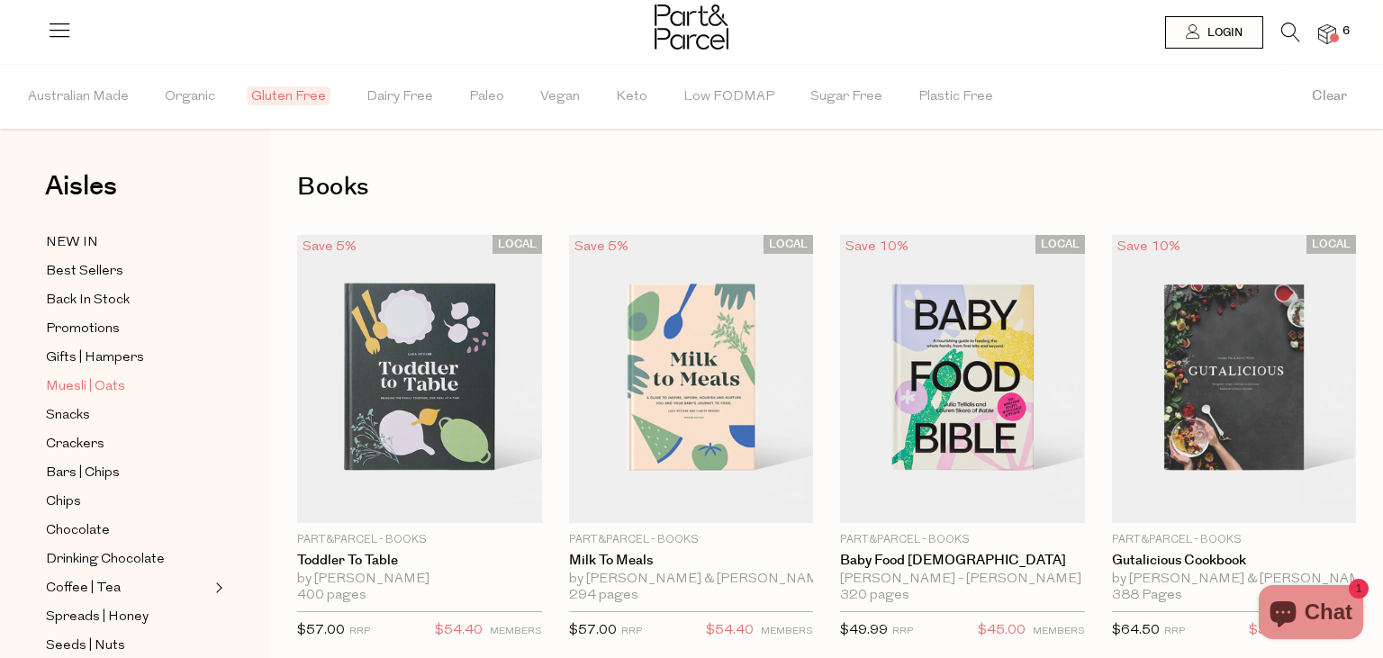
click at [69, 384] on span "Muesli | Oats" at bounding box center [85, 387] width 79 height 22
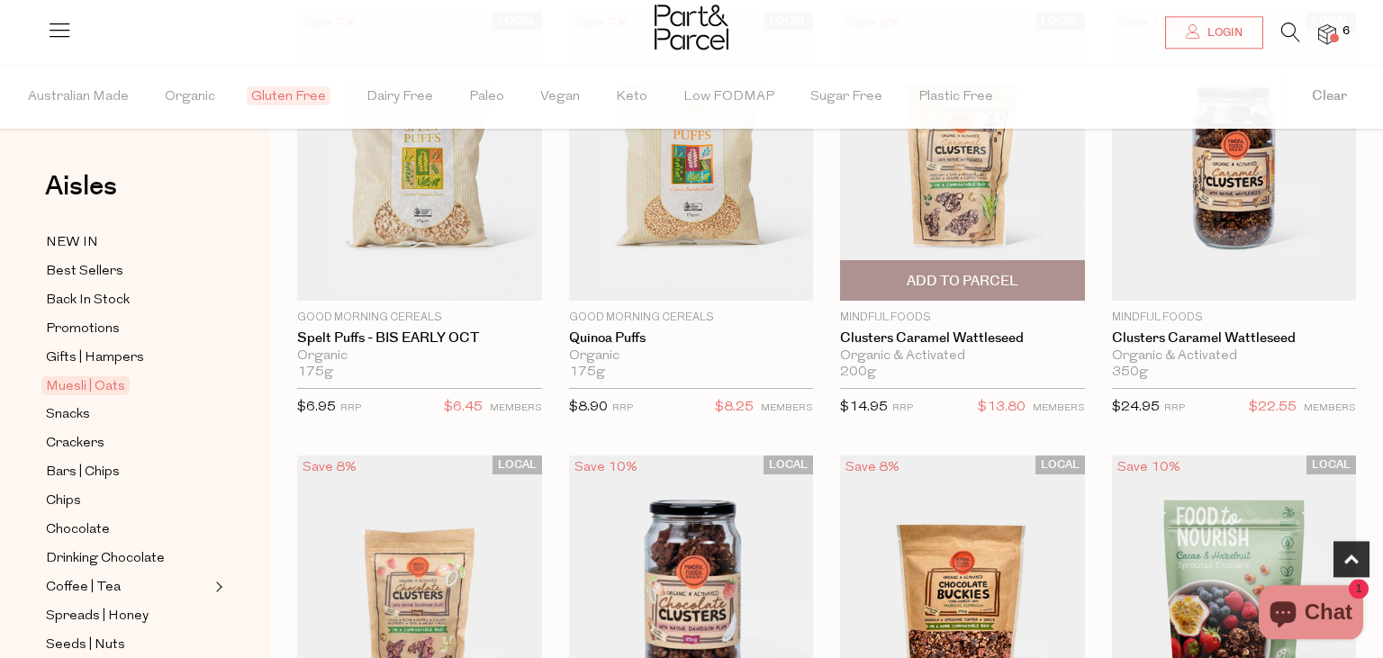
scroll to position [665, 0]
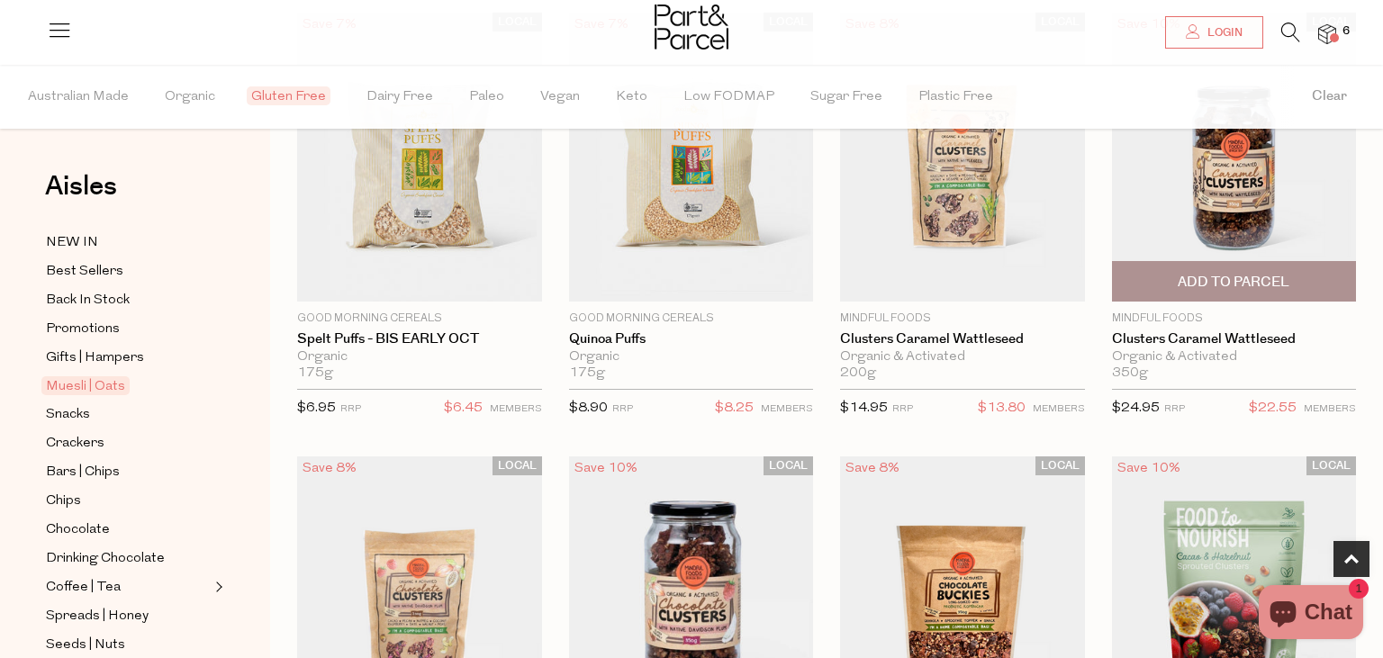
click at [1191, 274] on span "Add To Parcel" at bounding box center [1234, 282] width 112 height 19
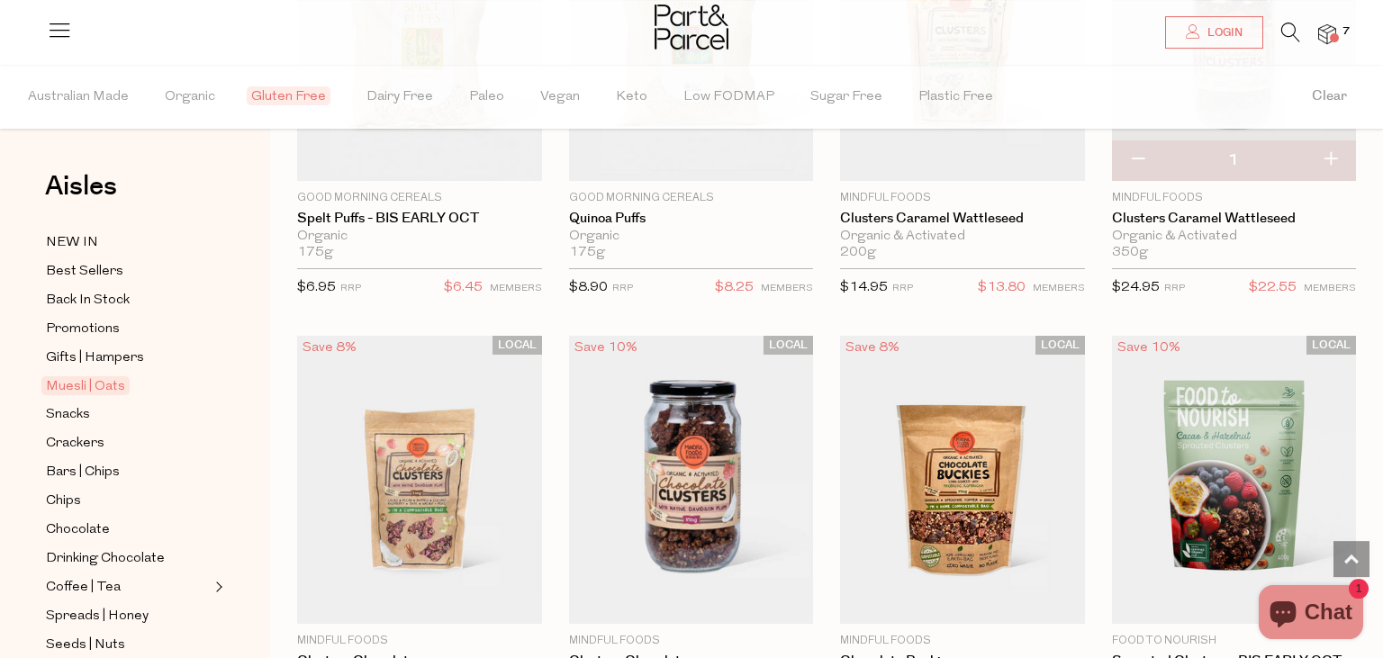
scroll to position [706, 0]
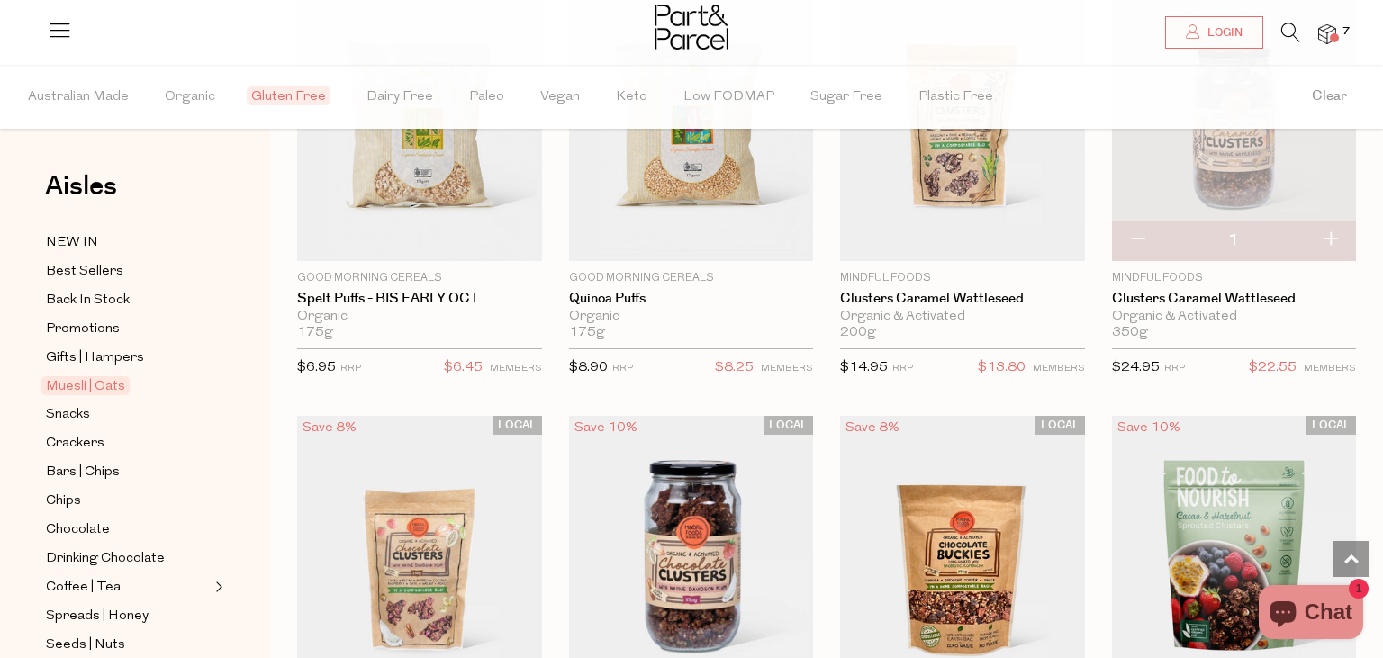
click at [1331, 33] on img at bounding box center [1327, 34] width 18 height 21
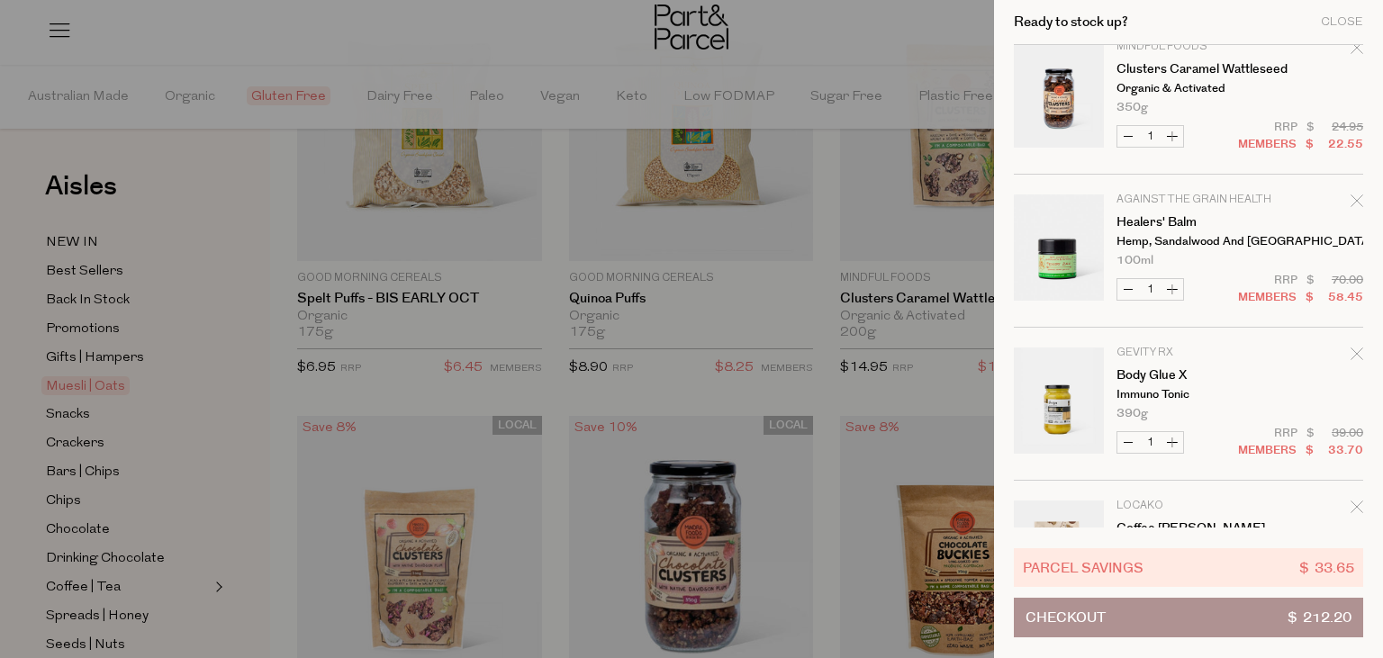
scroll to position [0, 0]
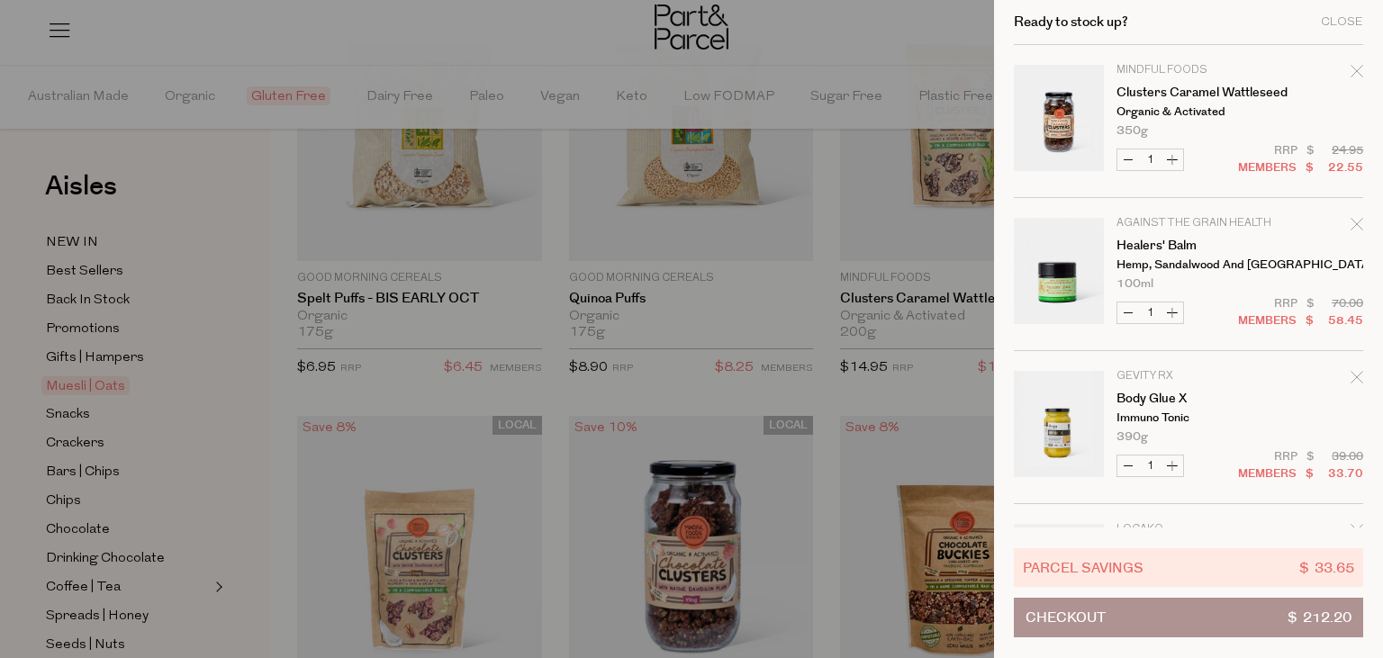
click at [219, 160] on div at bounding box center [691, 329] width 1383 height 658
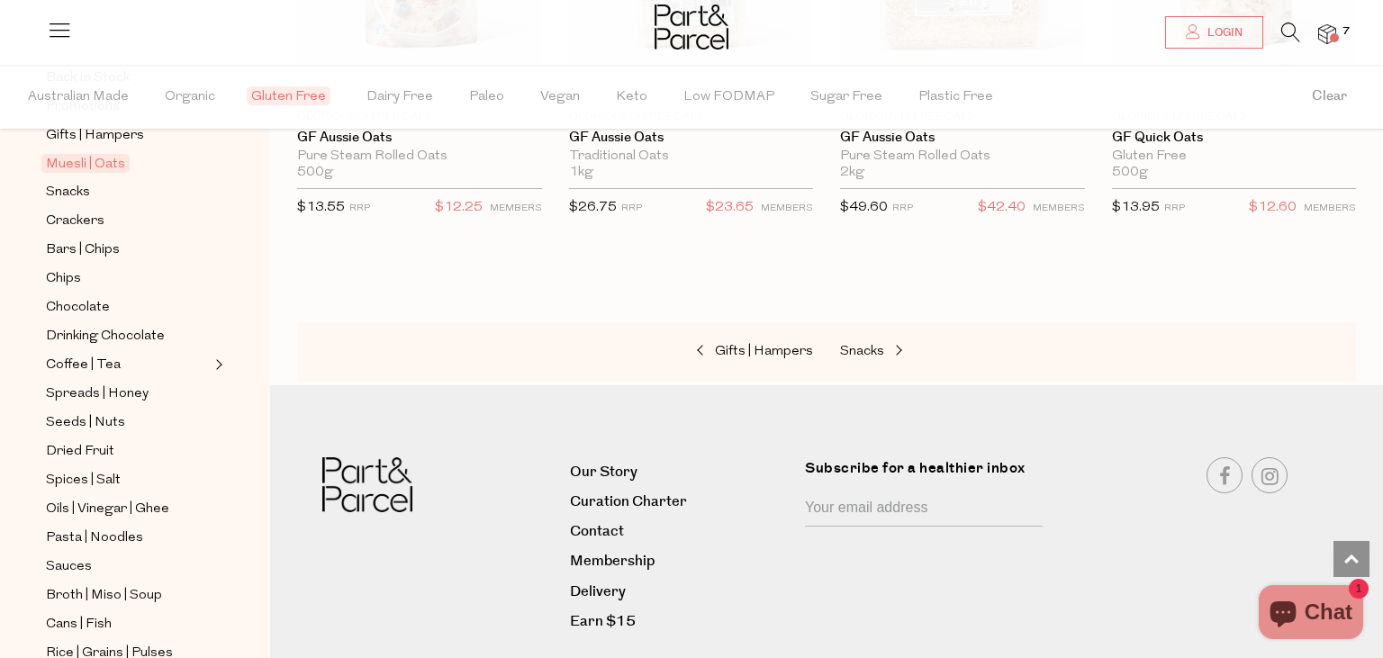
scroll to position [224, 0]
click at [76, 326] on span "Drinking Chocolate" at bounding box center [105, 335] width 119 height 22
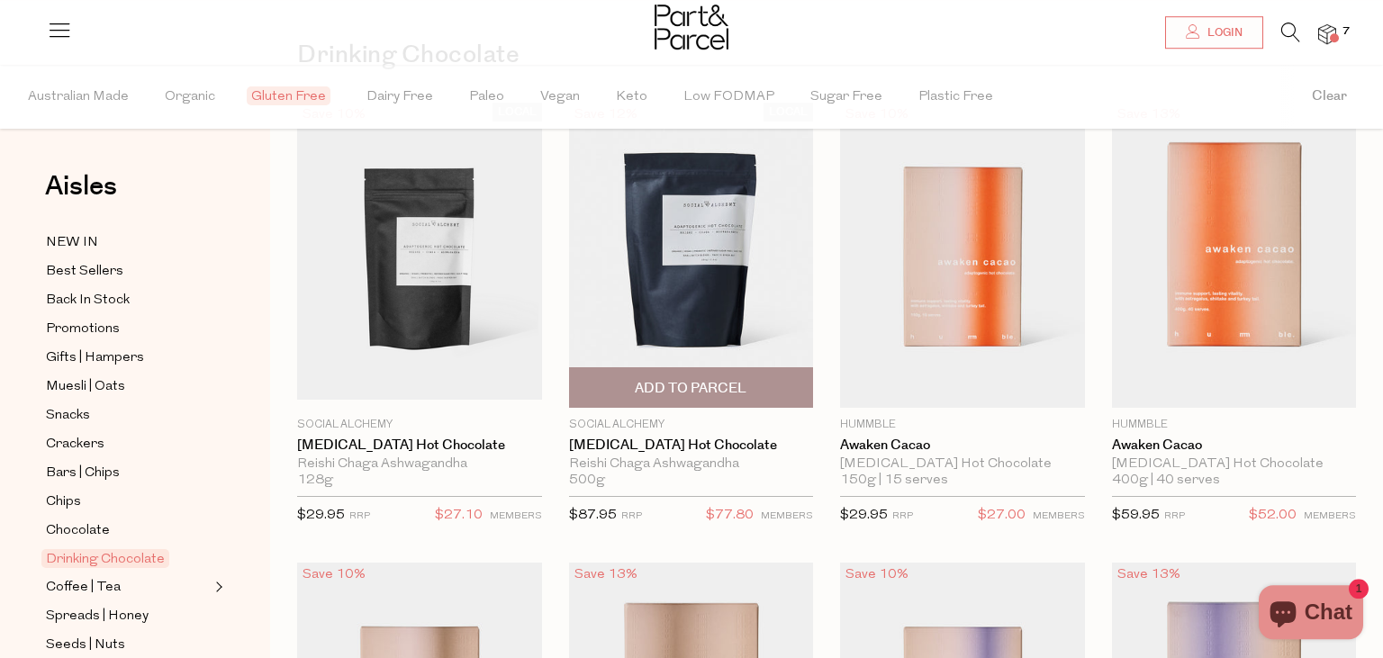
scroll to position [95, 0]
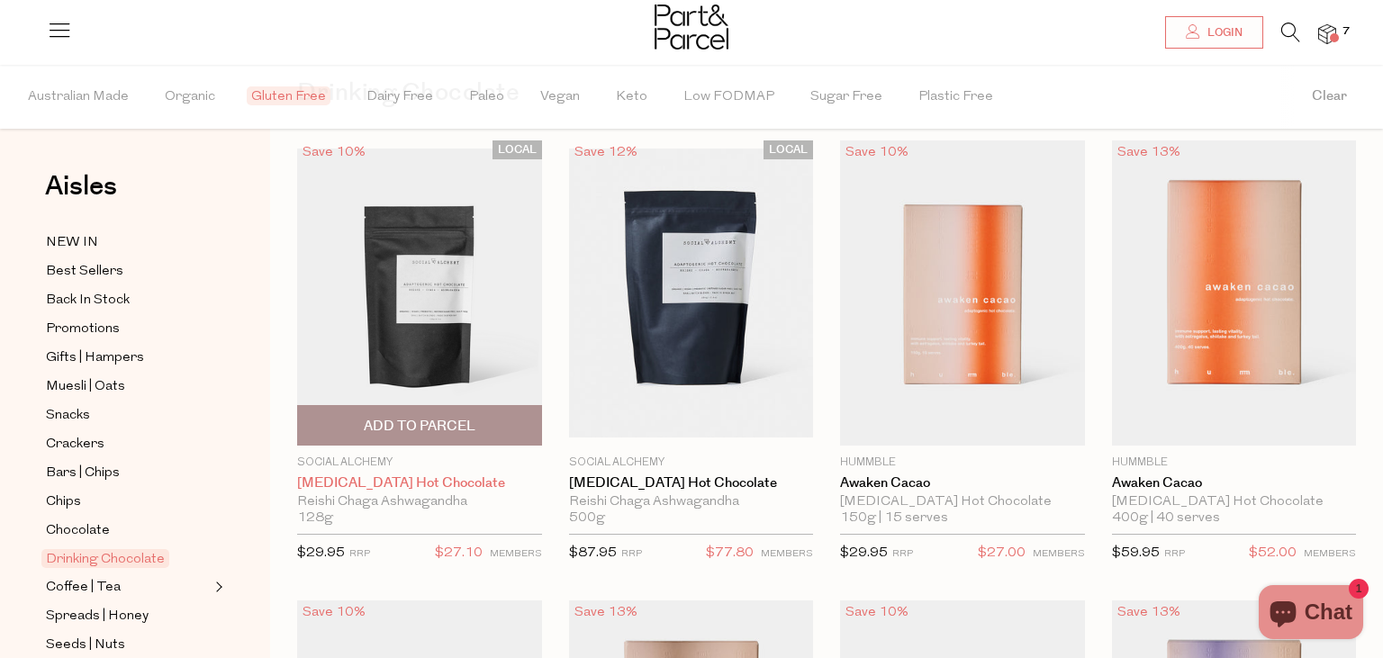
click at [445, 481] on link "[MEDICAL_DATA] Hot Chocolate" at bounding box center [419, 483] width 245 height 16
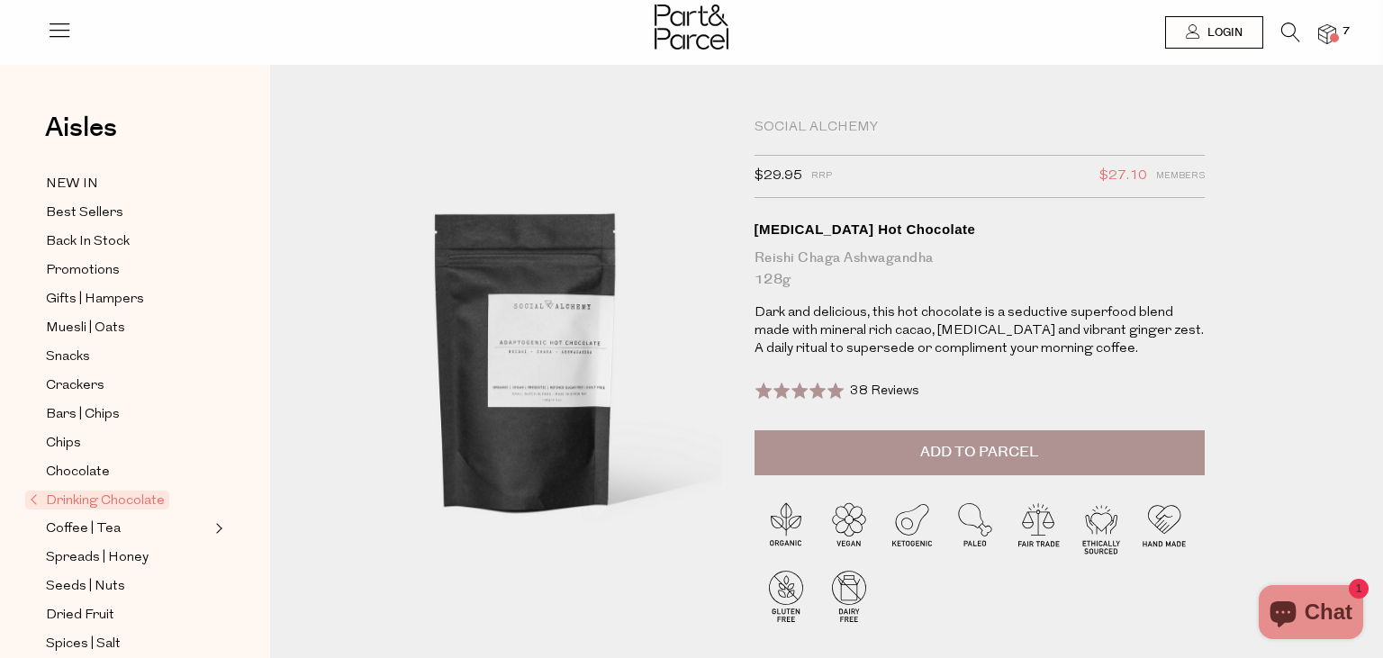
click at [988, 471] on button "Add to Parcel" at bounding box center [979, 452] width 450 height 45
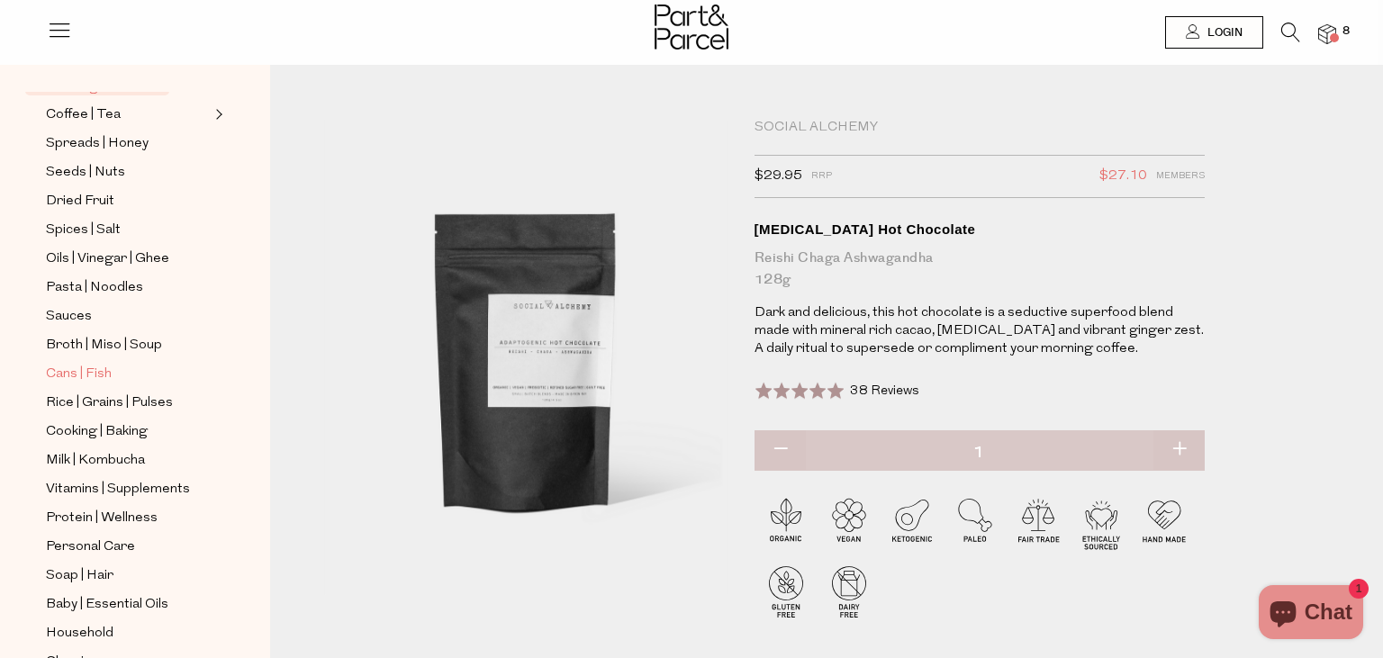
scroll to position [449, 0]
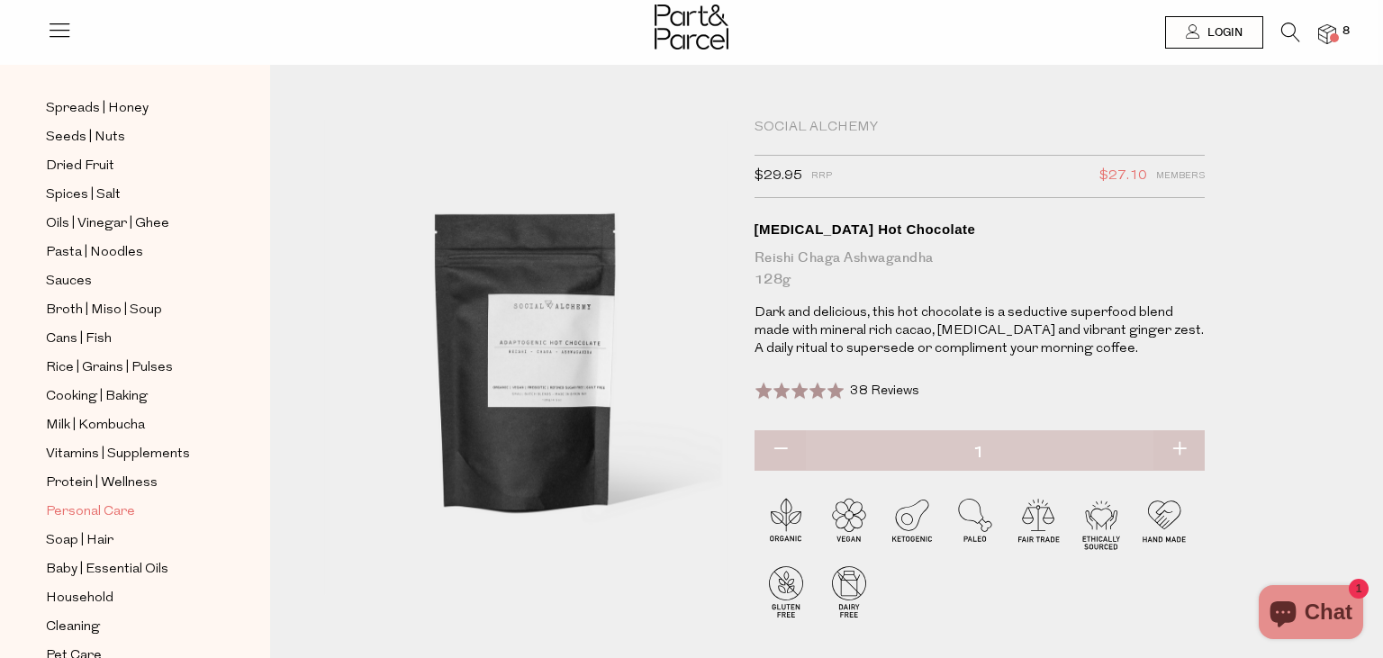
click at [69, 501] on span "Personal Care" at bounding box center [90, 512] width 89 height 22
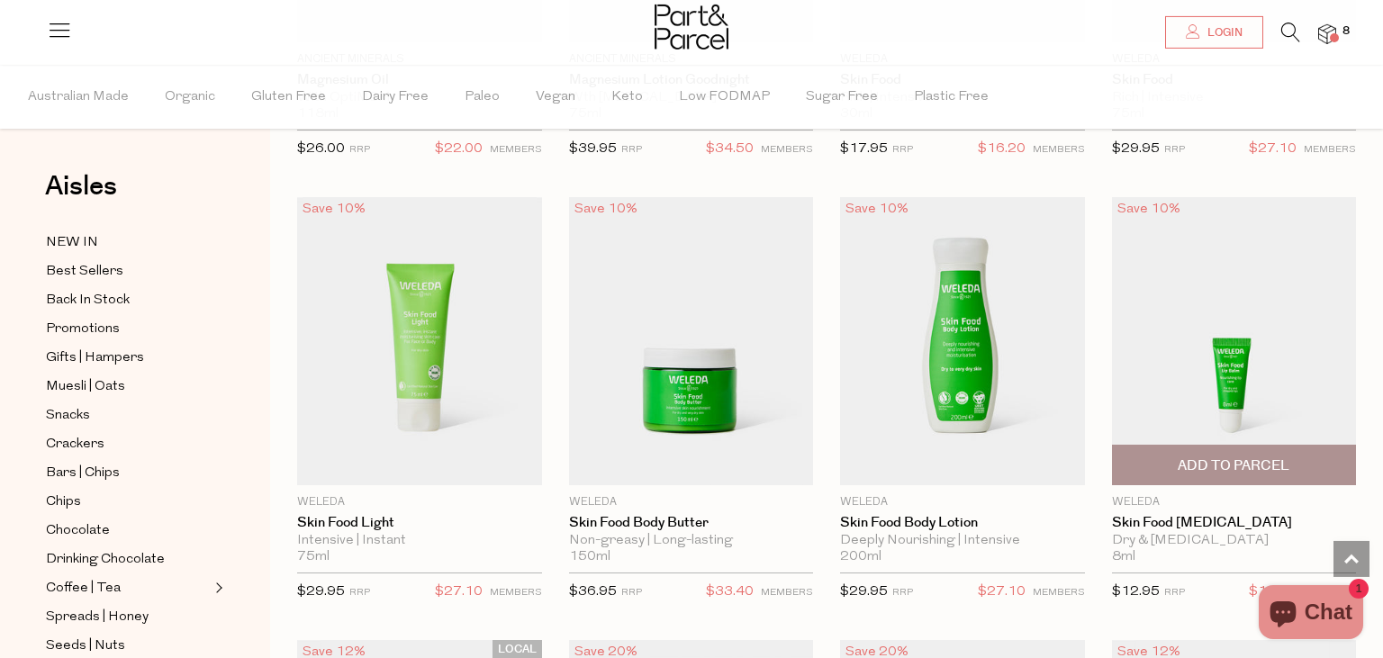
scroll to position [2281, 0]
